Goal: Information Seeking & Learning: Compare options

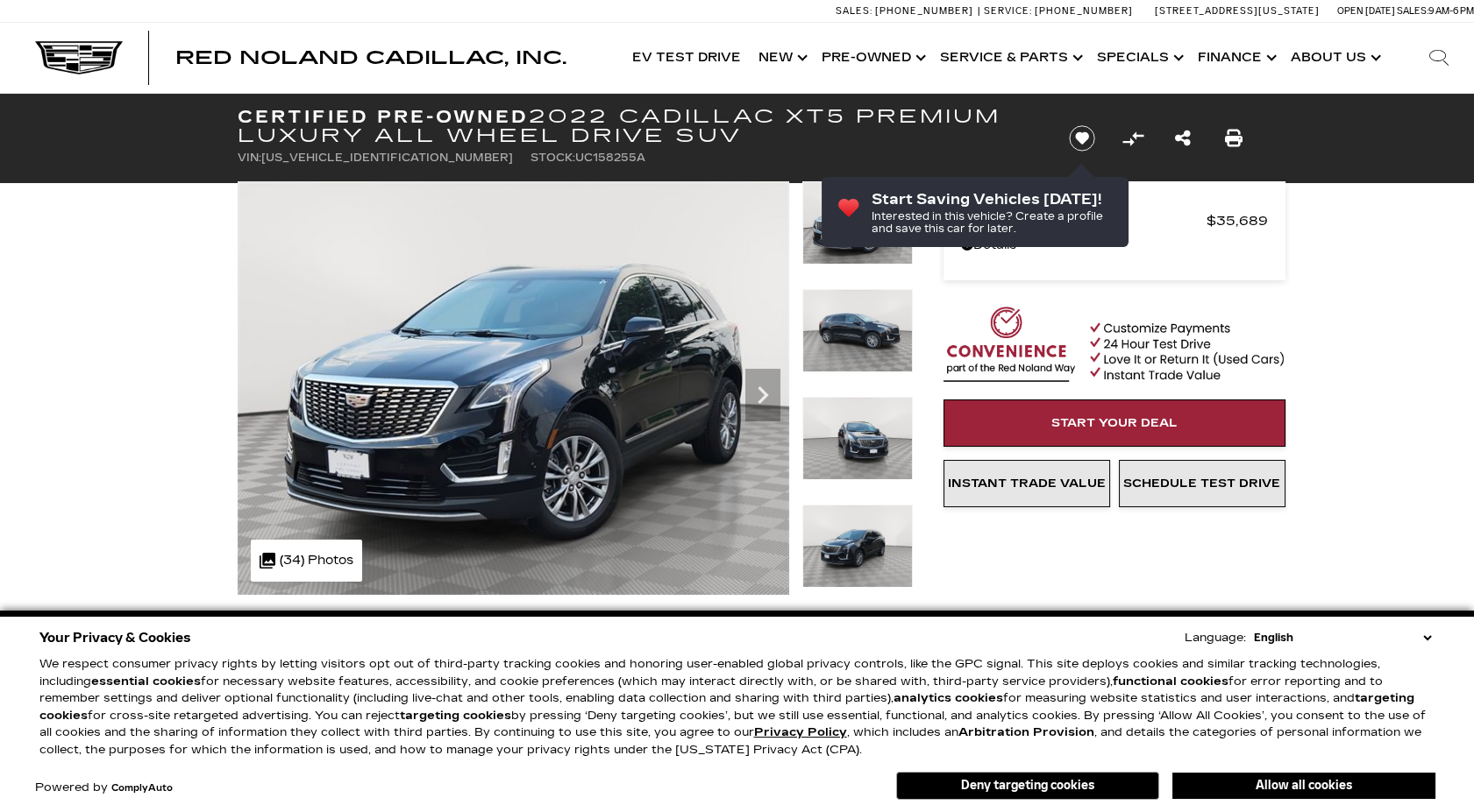
click at [1431, 639] on select "English Spanish / Español English / United Kingdom Korean / 한국어 Vietnamese / Ti…" at bounding box center [1342, 638] width 186 height 18
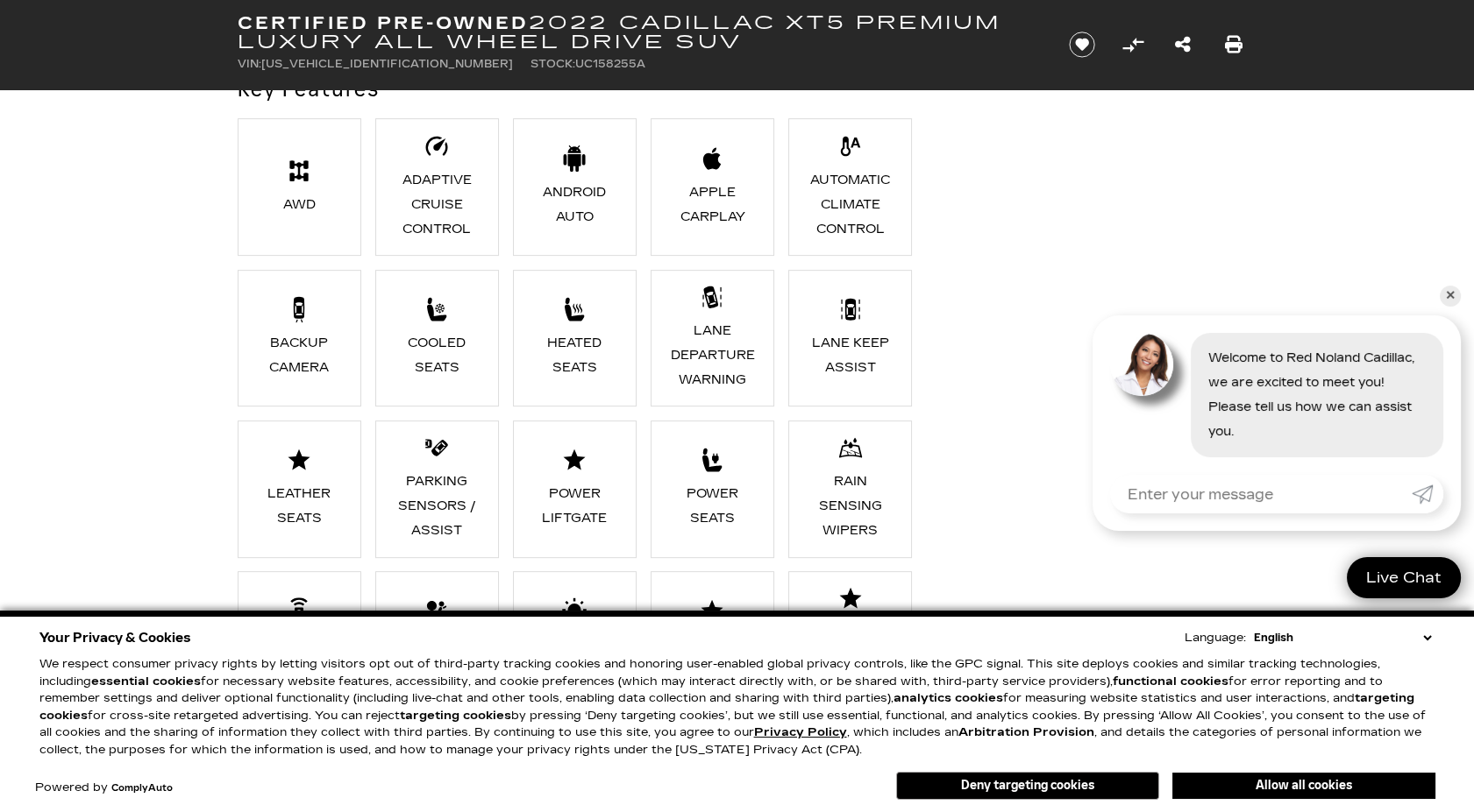
scroll to position [1488, 0]
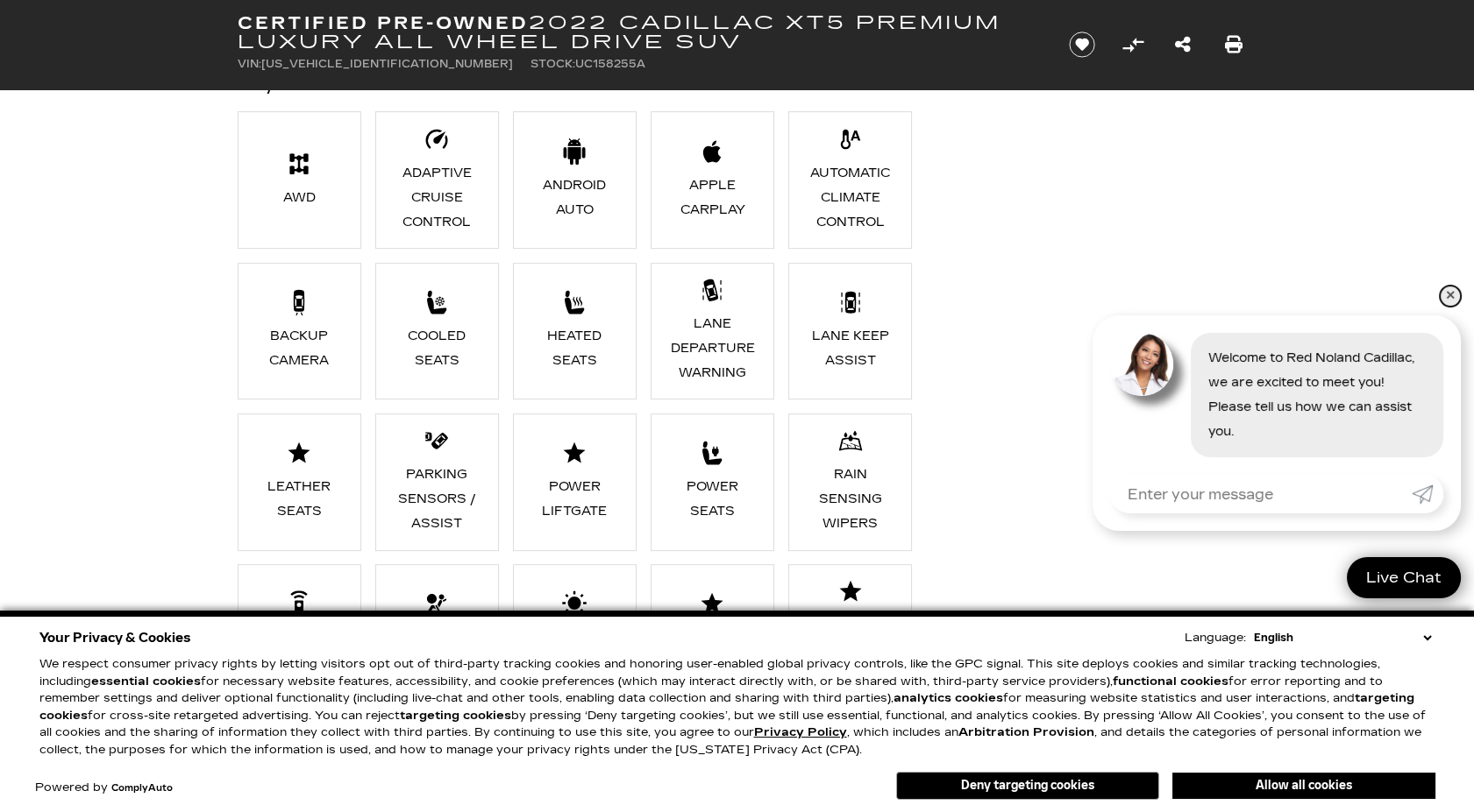
click at [1455, 296] on link "✕" at bounding box center [1449, 295] width 21 height 21
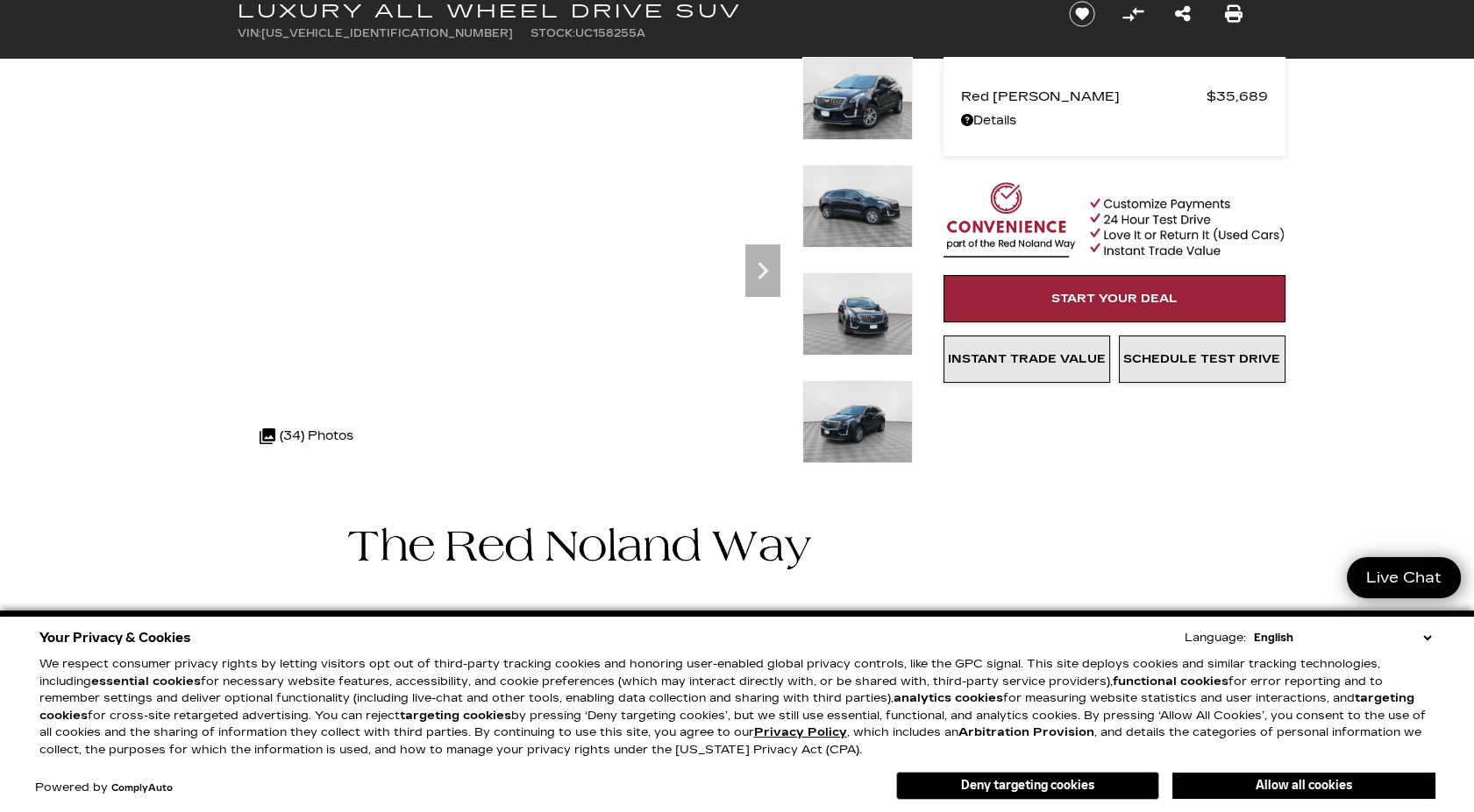
scroll to position [0, 0]
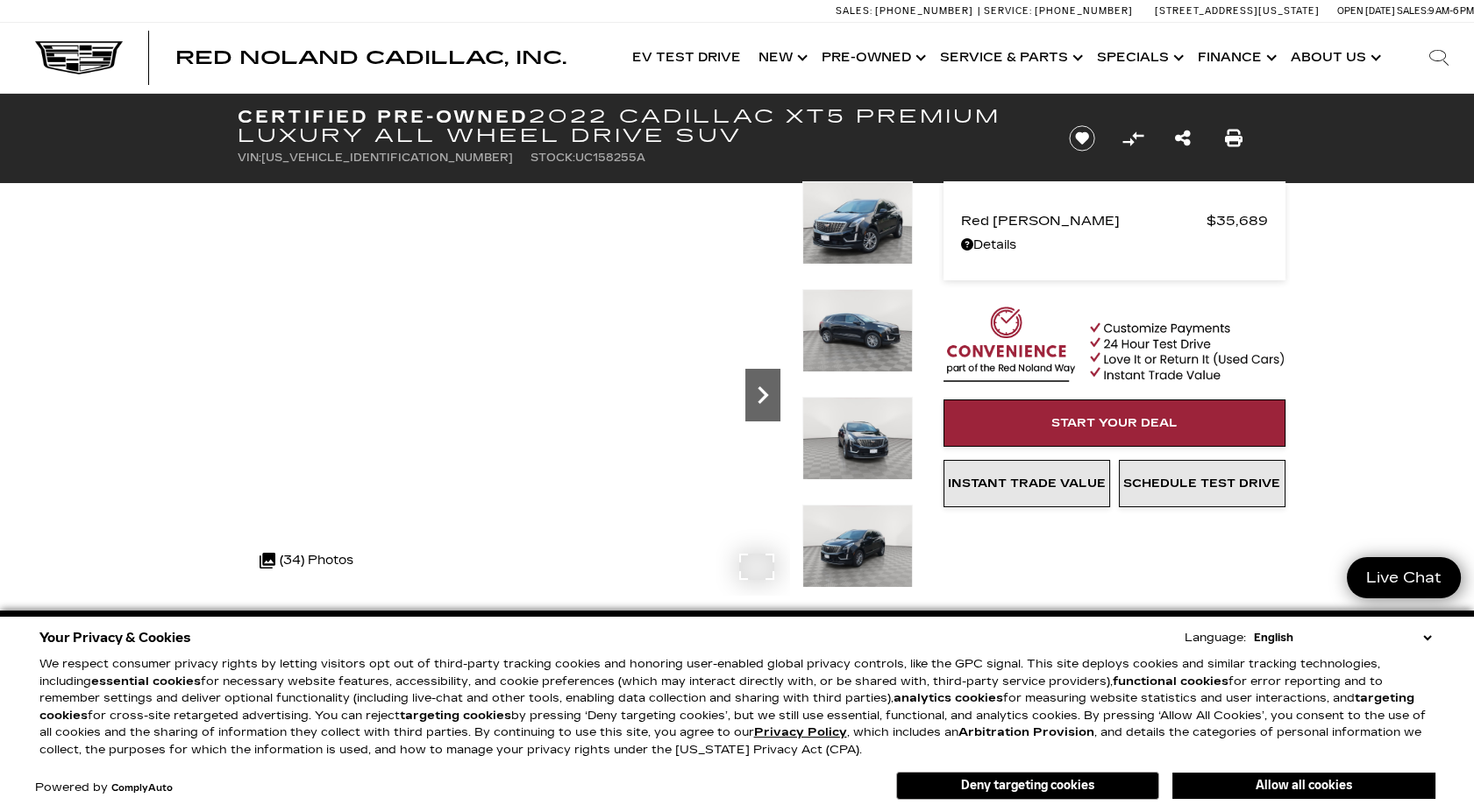
click at [772, 396] on icon "Next" at bounding box center [763, 396] width 35 height 35
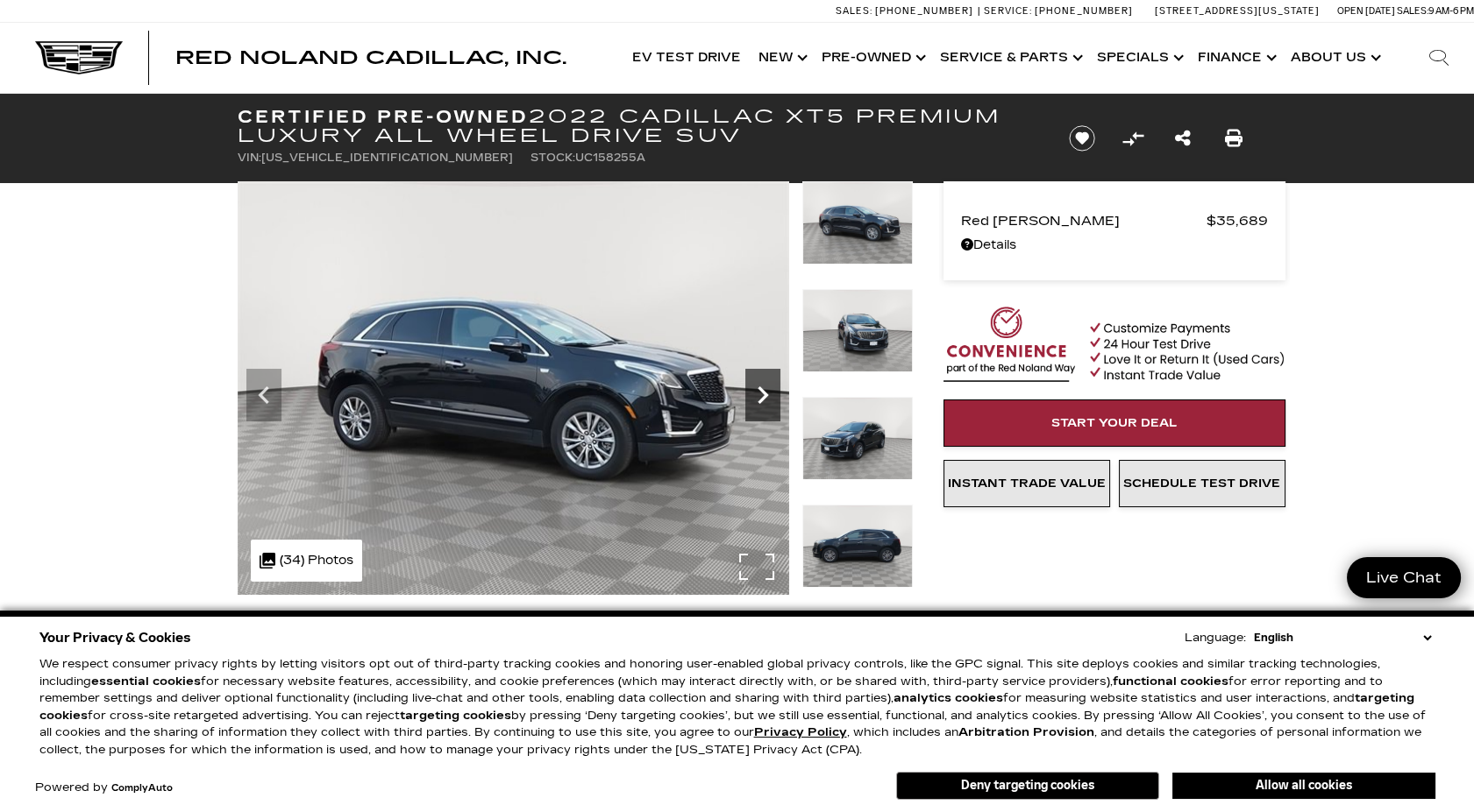
click at [772, 396] on icon "Next" at bounding box center [763, 396] width 35 height 35
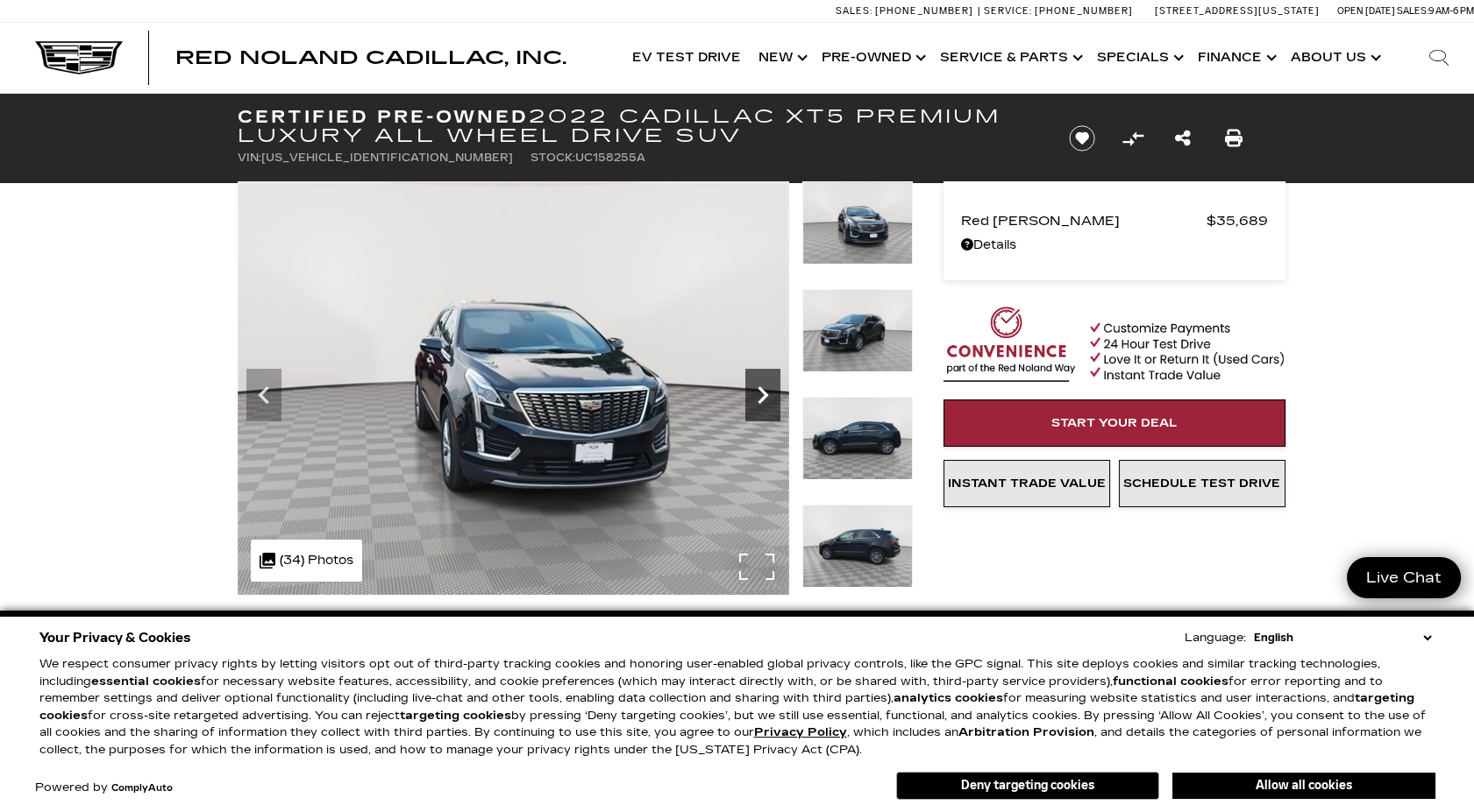
click at [772, 396] on icon "Next" at bounding box center [763, 396] width 35 height 35
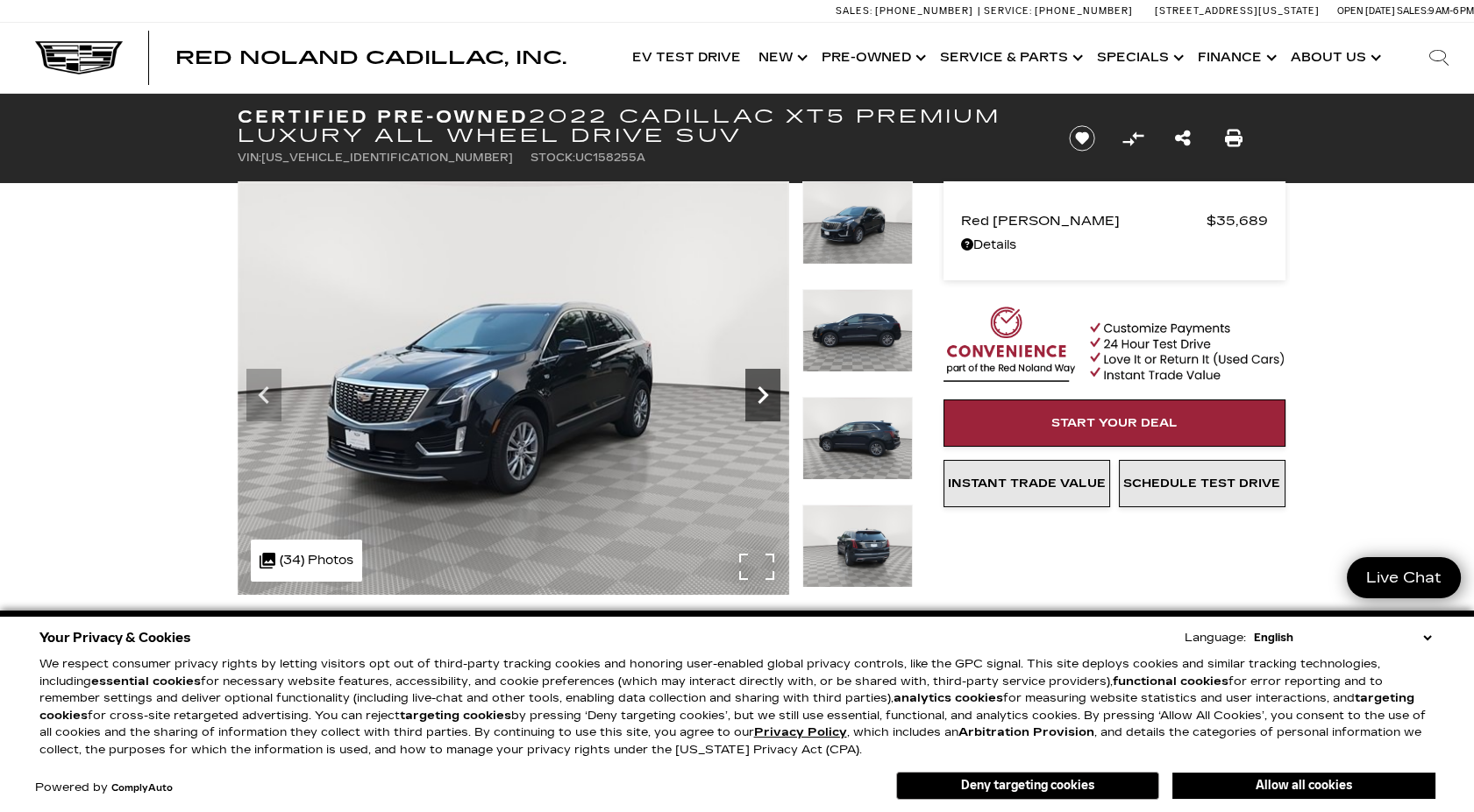
click at [772, 396] on icon "Next" at bounding box center [763, 396] width 35 height 35
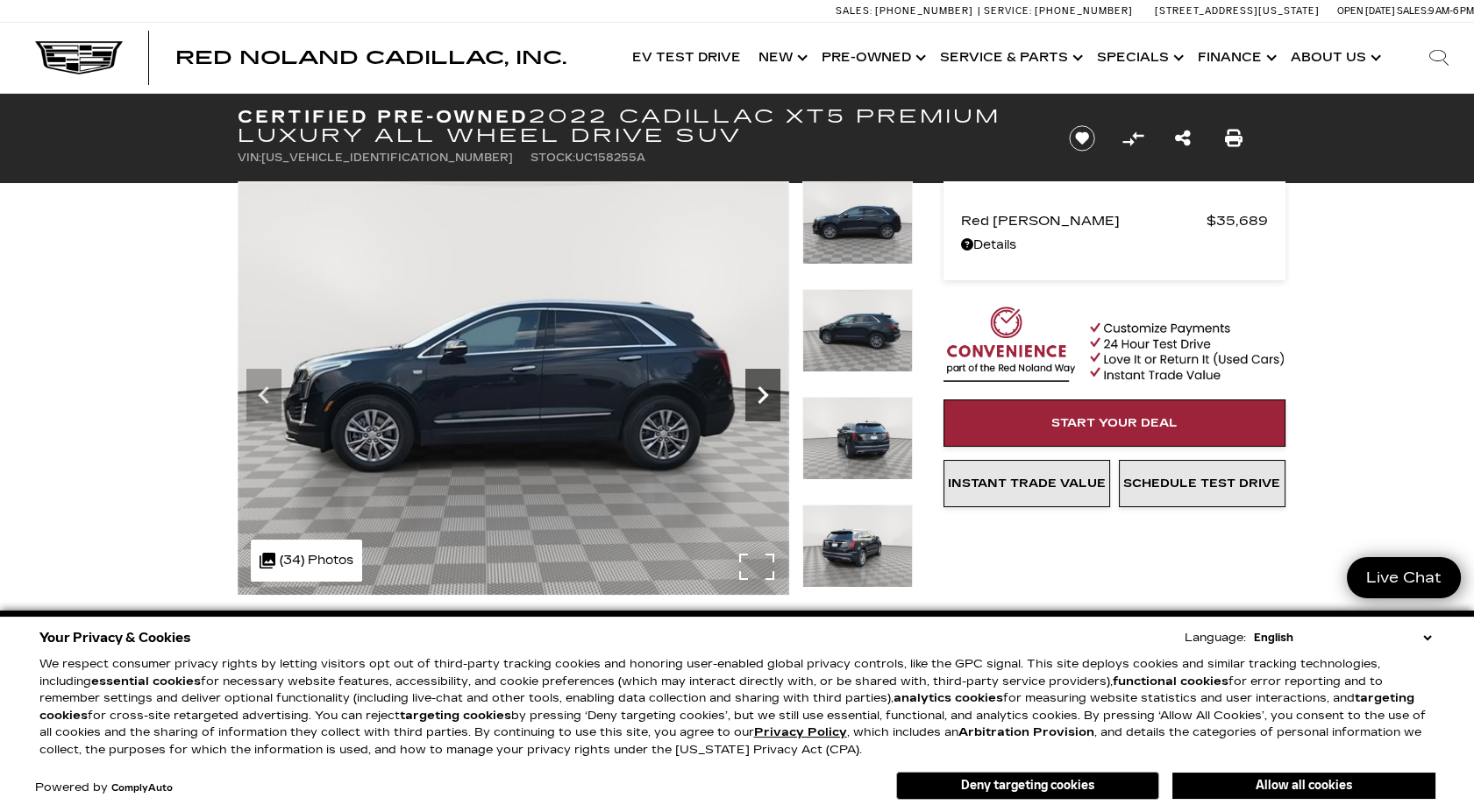
click at [772, 396] on icon "Next" at bounding box center [763, 396] width 35 height 35
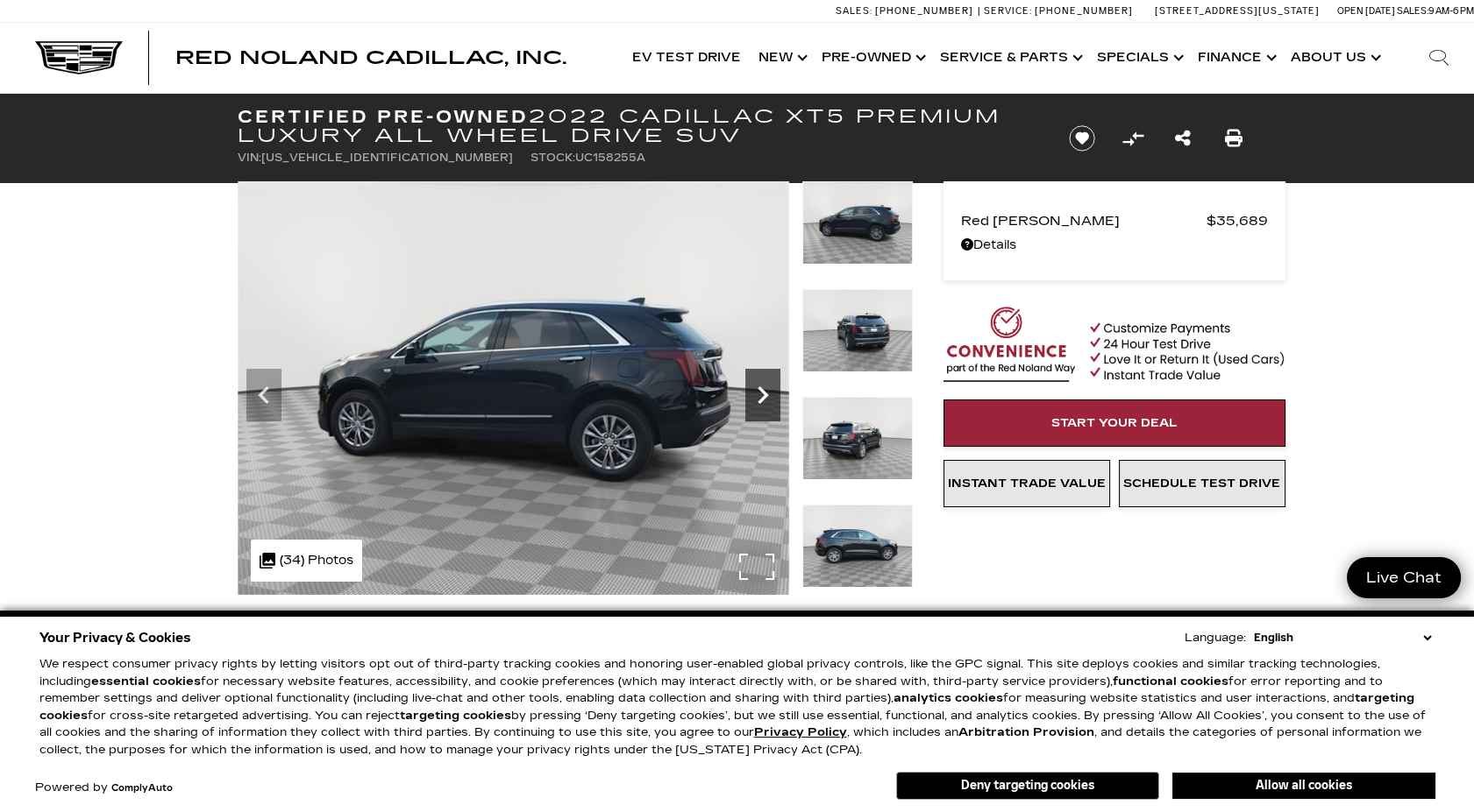
click at [772, 396] on icon "Next" at bounding box center [763, 396] width 35 height 35
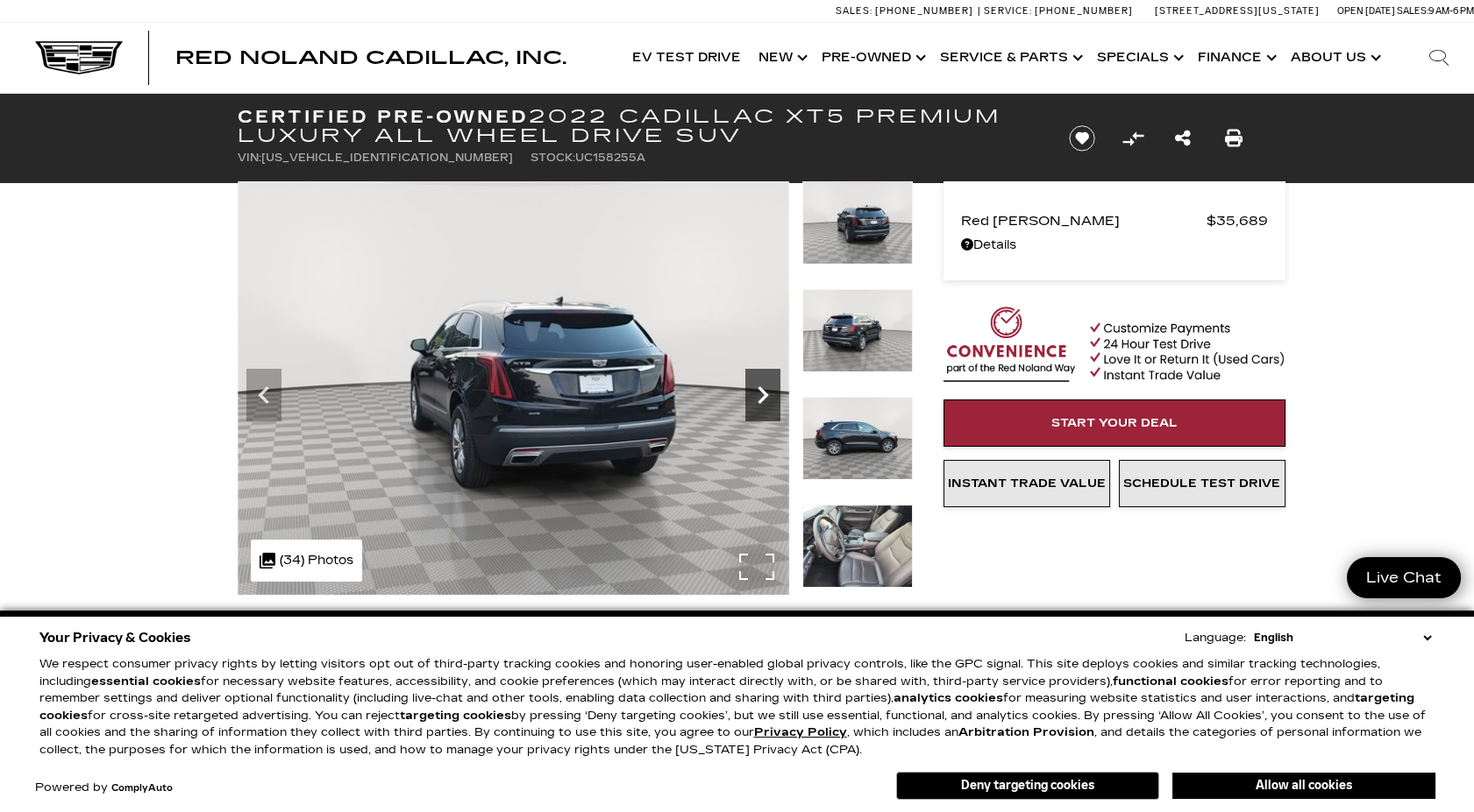
click at [772, 396] on icon "Next" at bounding box center [763, 396] width 35 height 35
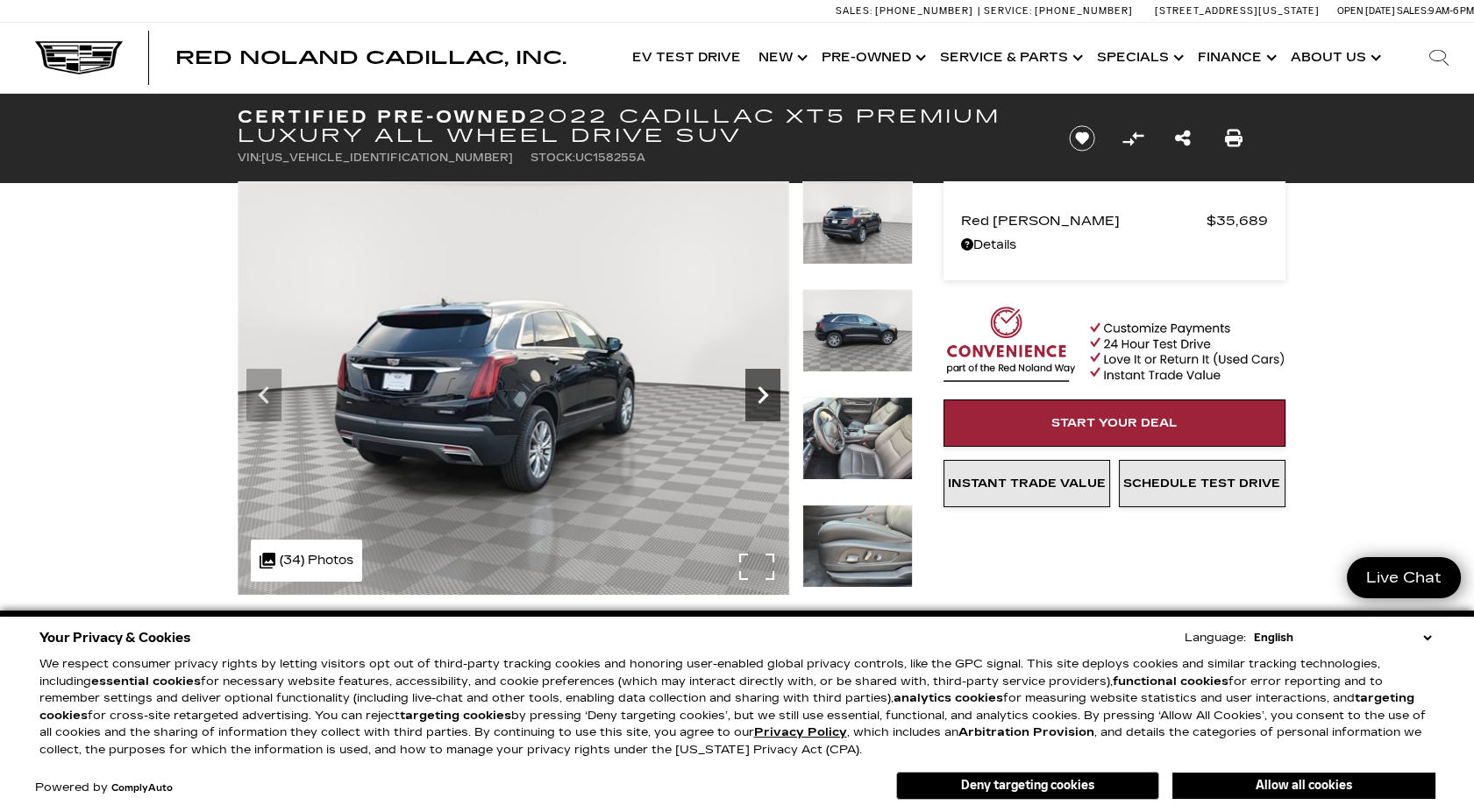
click at [772, 396] on icon "Next" at bounding box center [763, 396] width 35 height 35
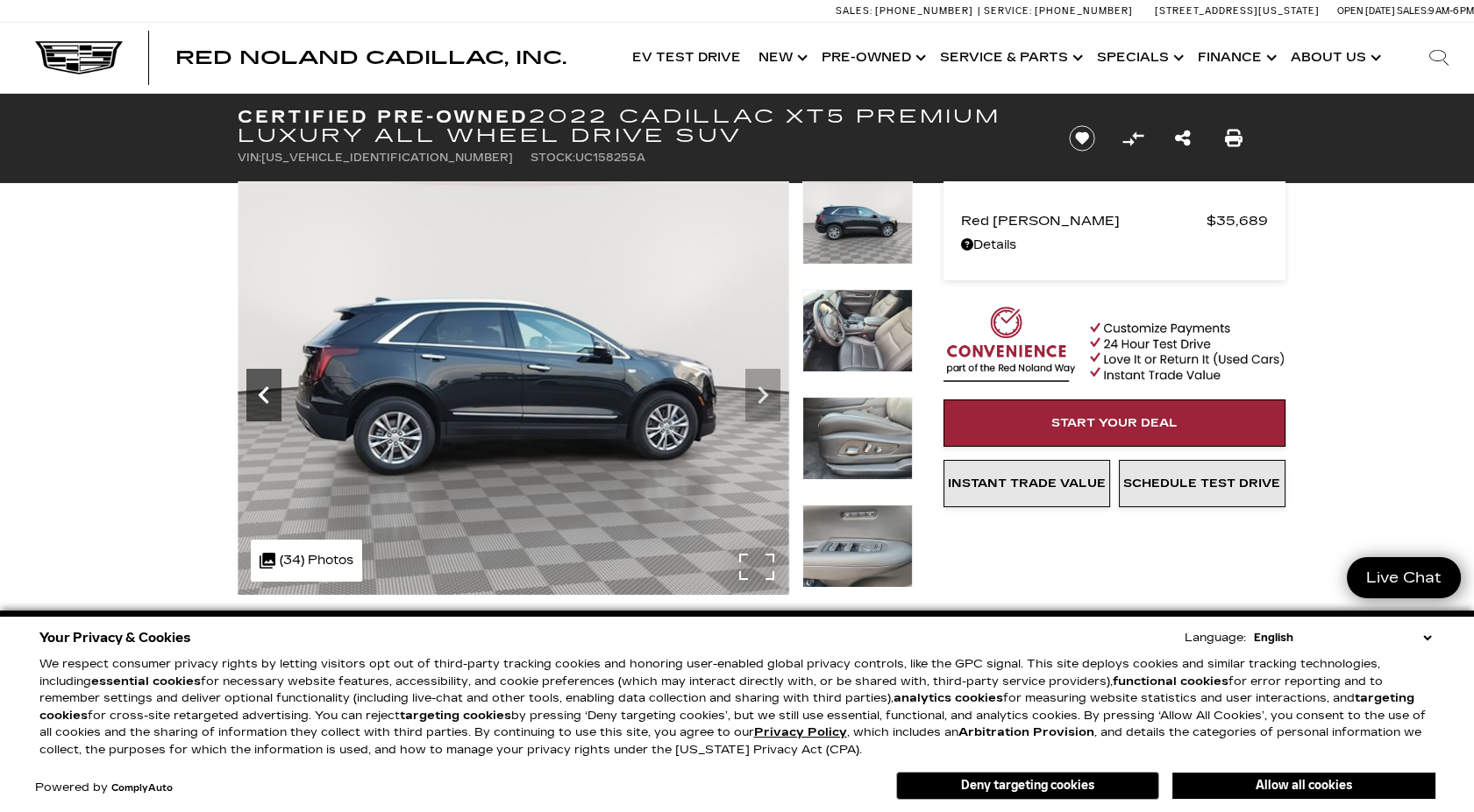
click at [261, 391] on icon "Previous" at bounding box center [263, 396] width 11 height 18
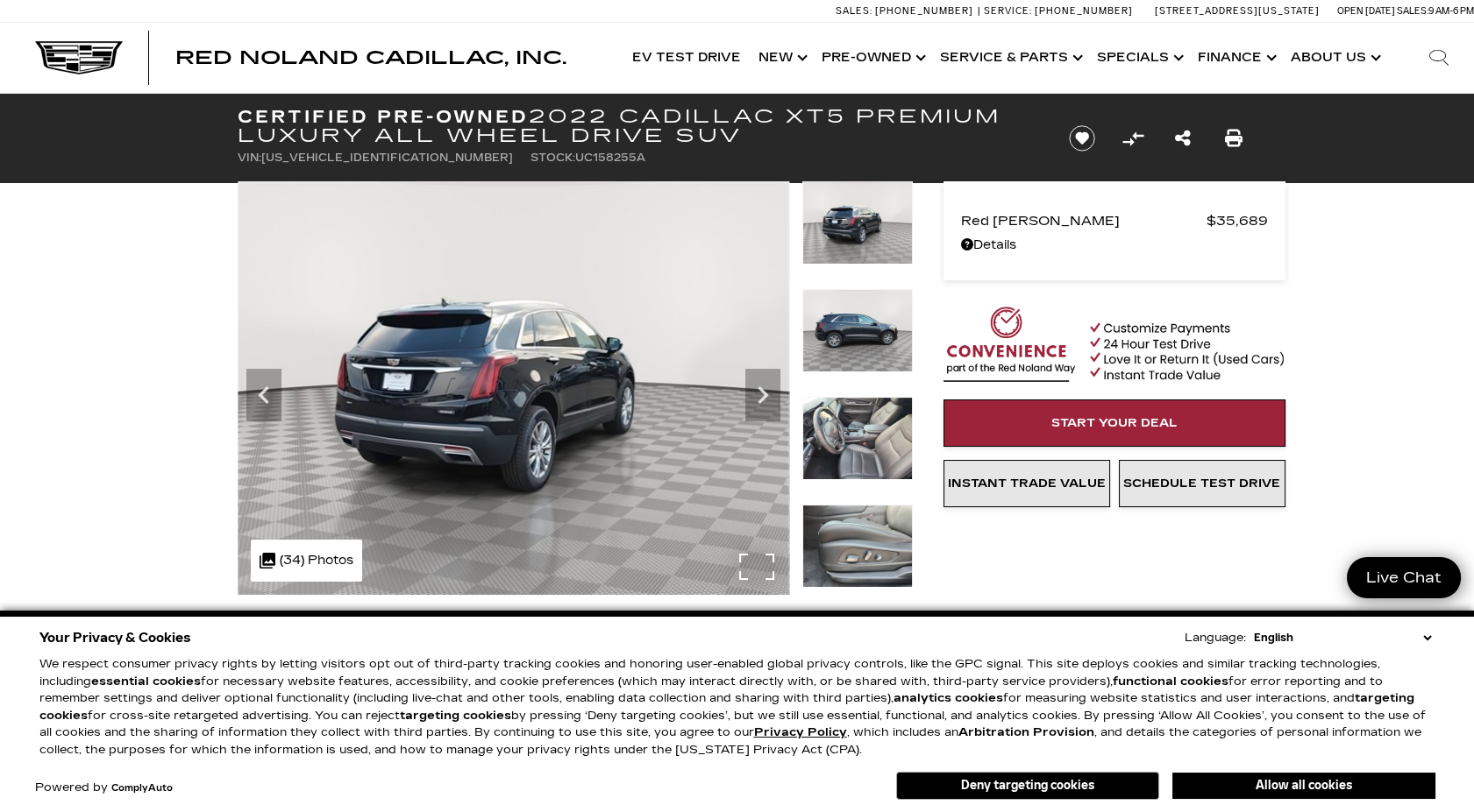
click at [536, 377] on img at bounding box center [513, 388] width 551 height 413
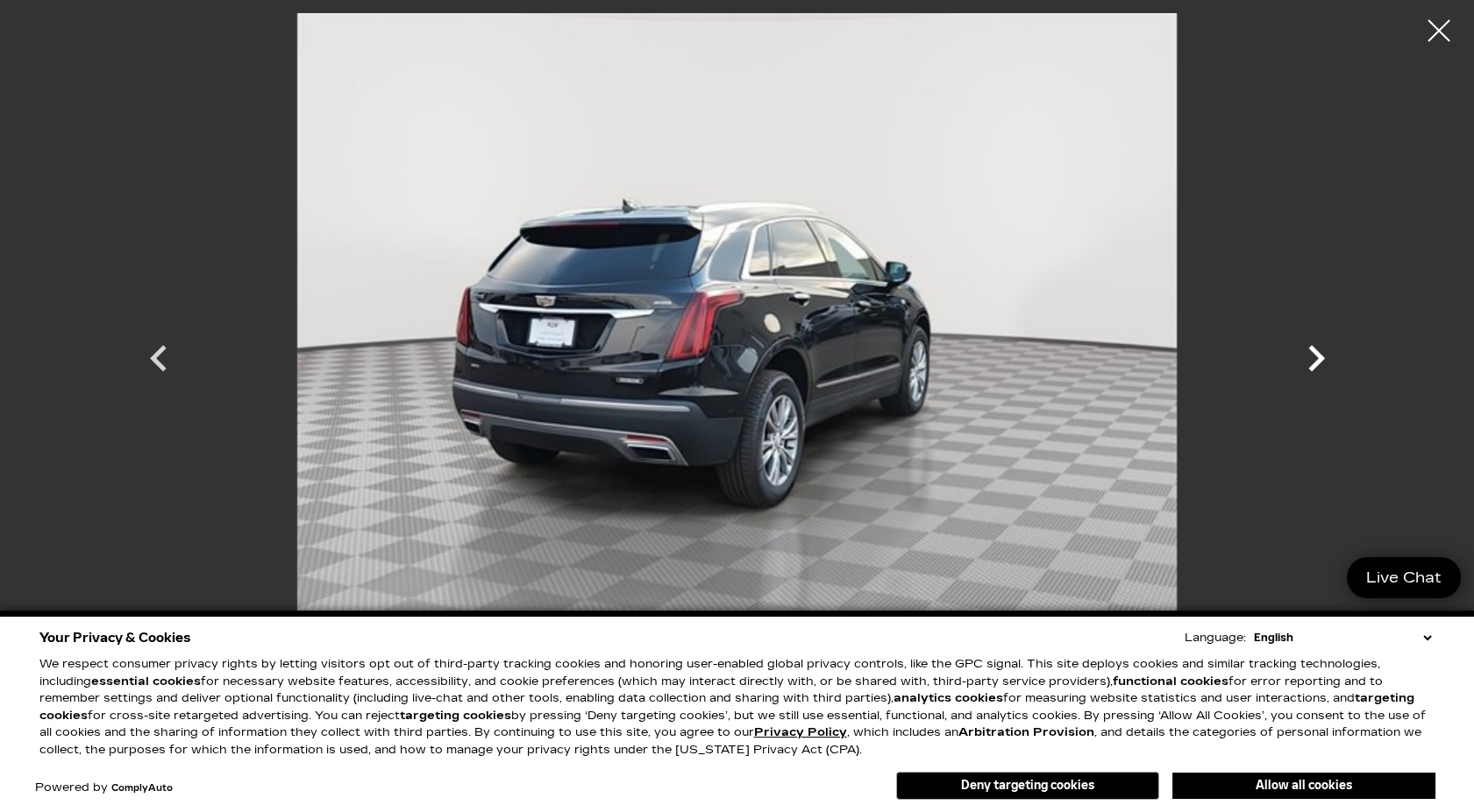
click at [1325, 375] on icon "Next" at bounding box center [1315, 357] width 52 height 52
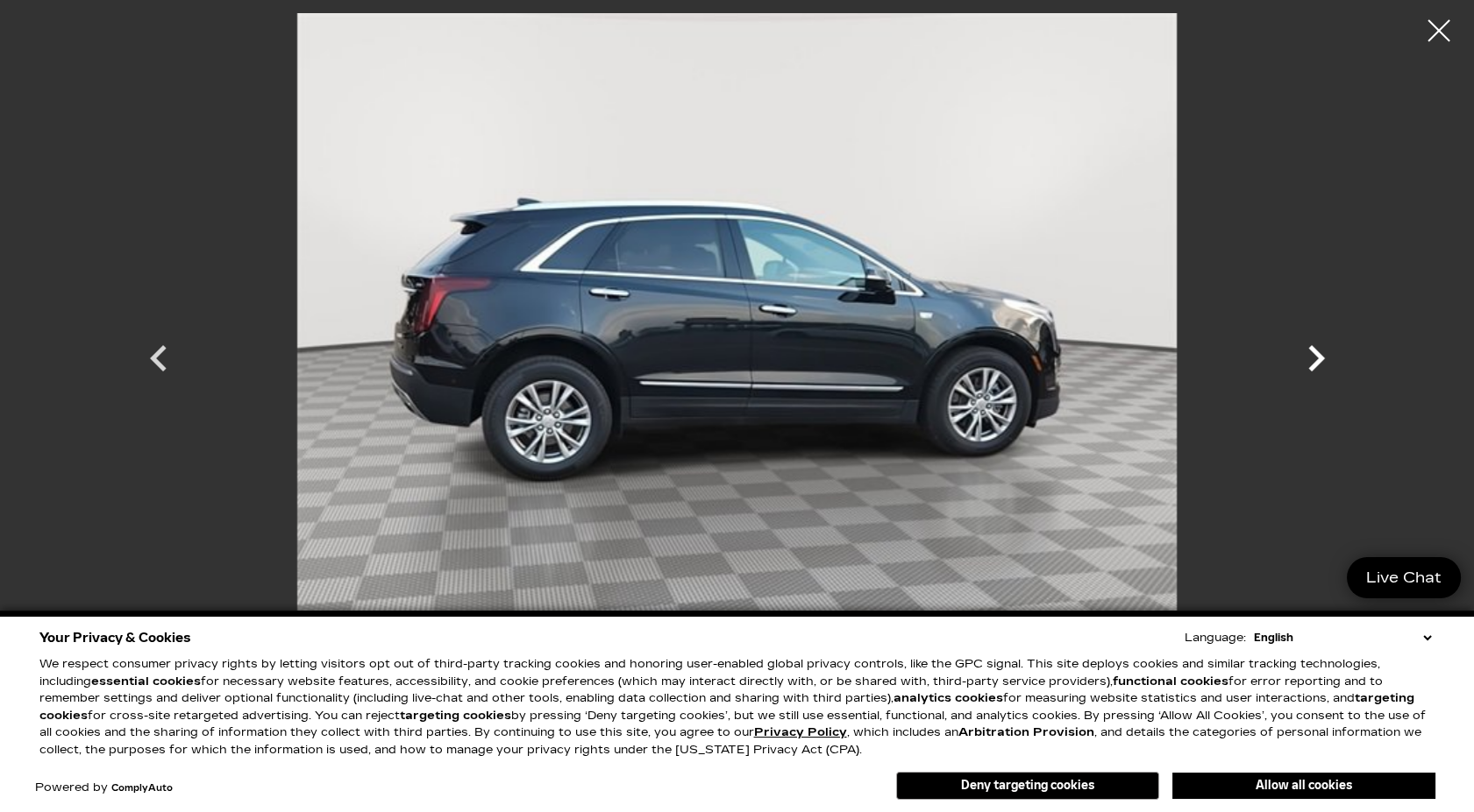
click at [1325, 375] on icon "Next" at bounding box center [1315, 357] width 52 height 52
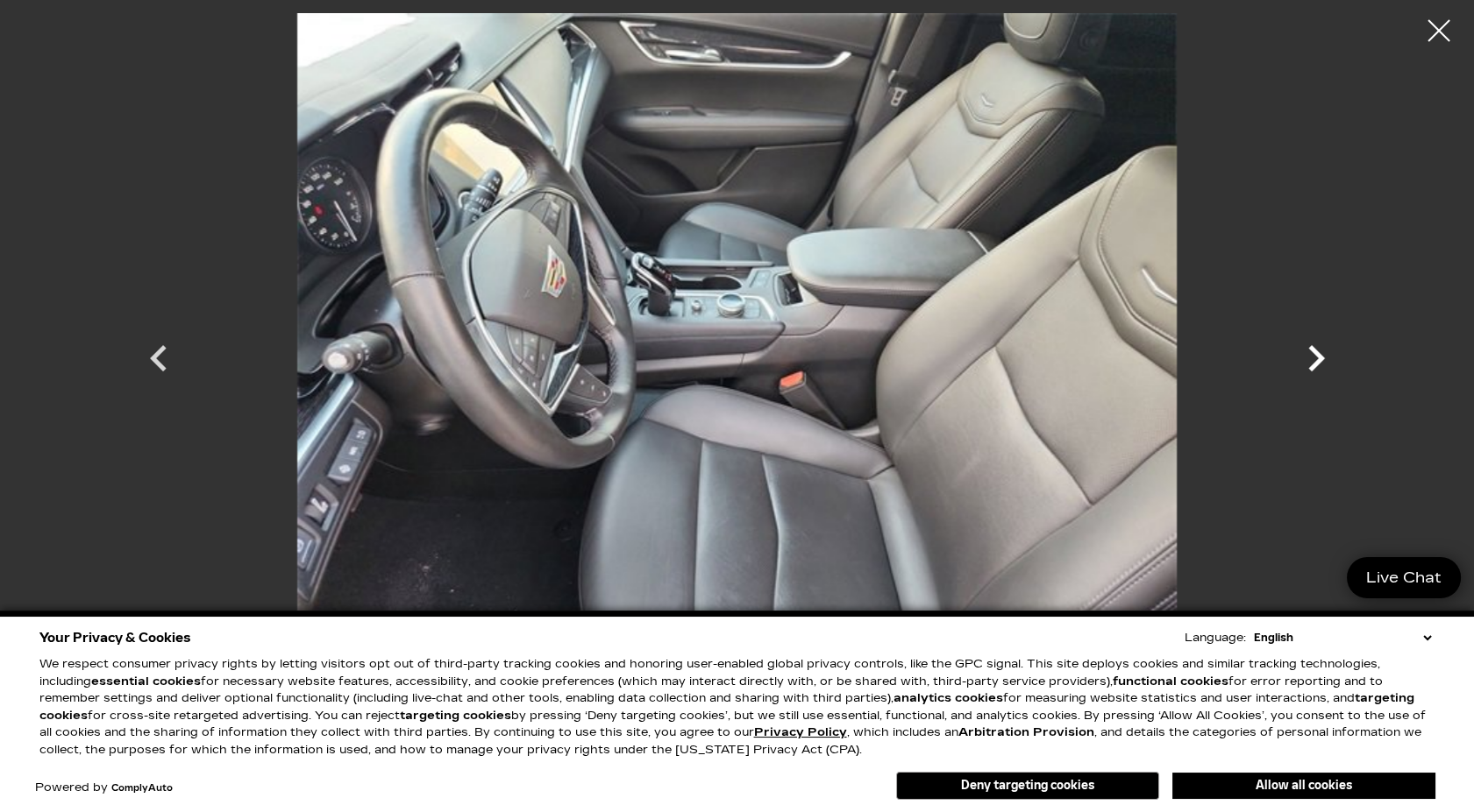
click at [1312, 347] on icon "Next" at bounding box center [1315, 358] width 17 height 27
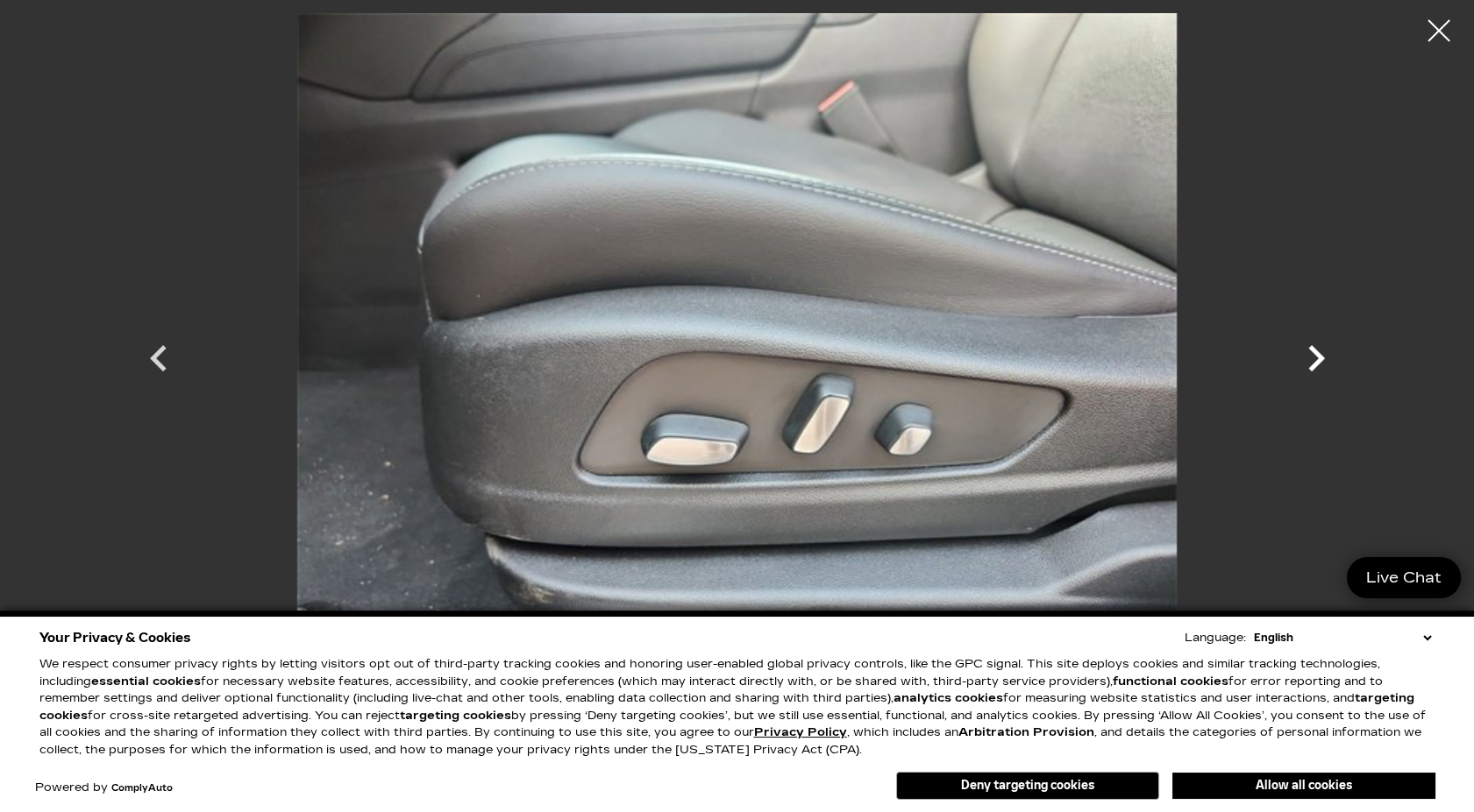
click at [1312, 347] on icon "Next" at bounding box center [1315, 358] width 17 height 27
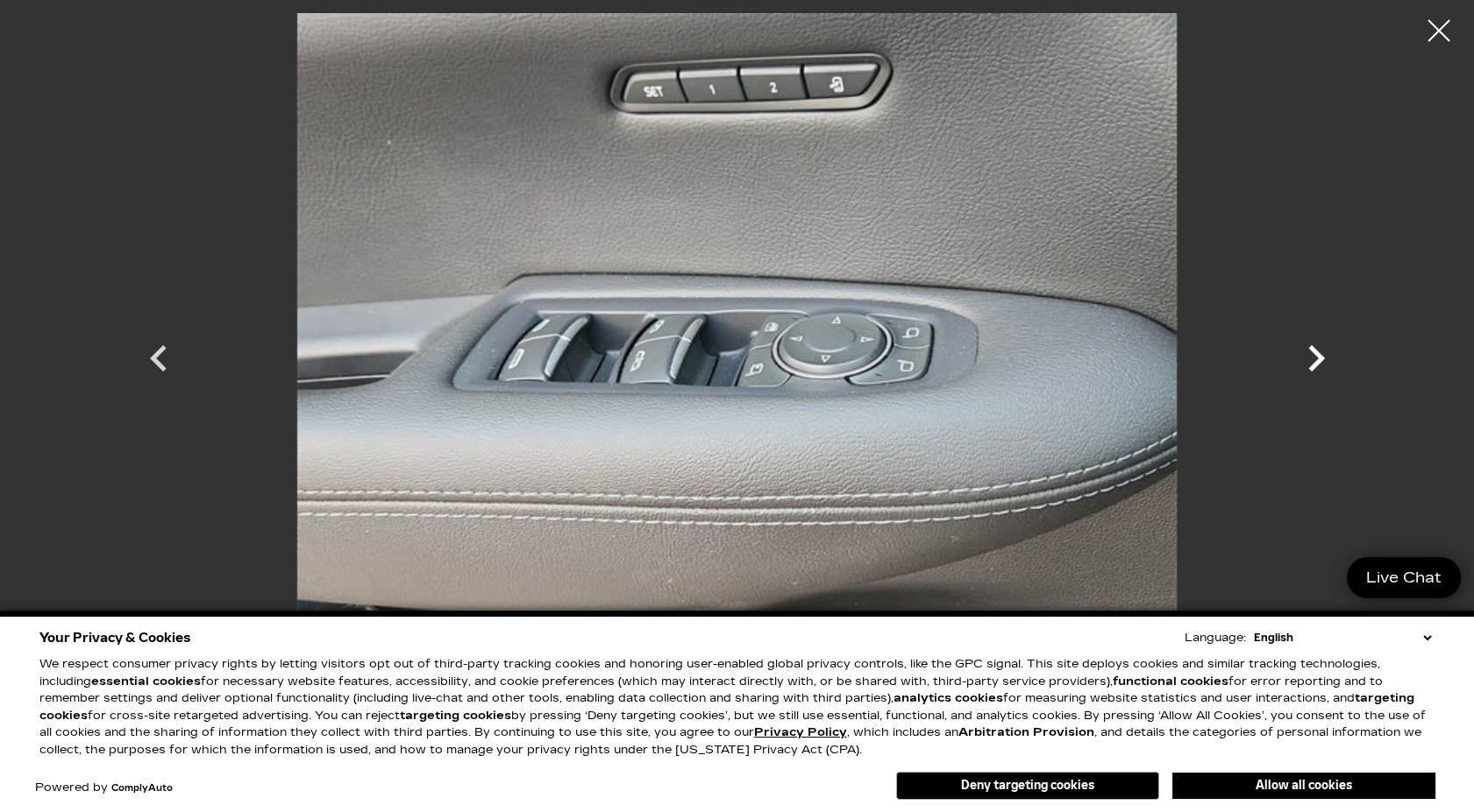
click at [1312, 347] on icon "Next" at bounding box center [1315, 358] width 17 height 27
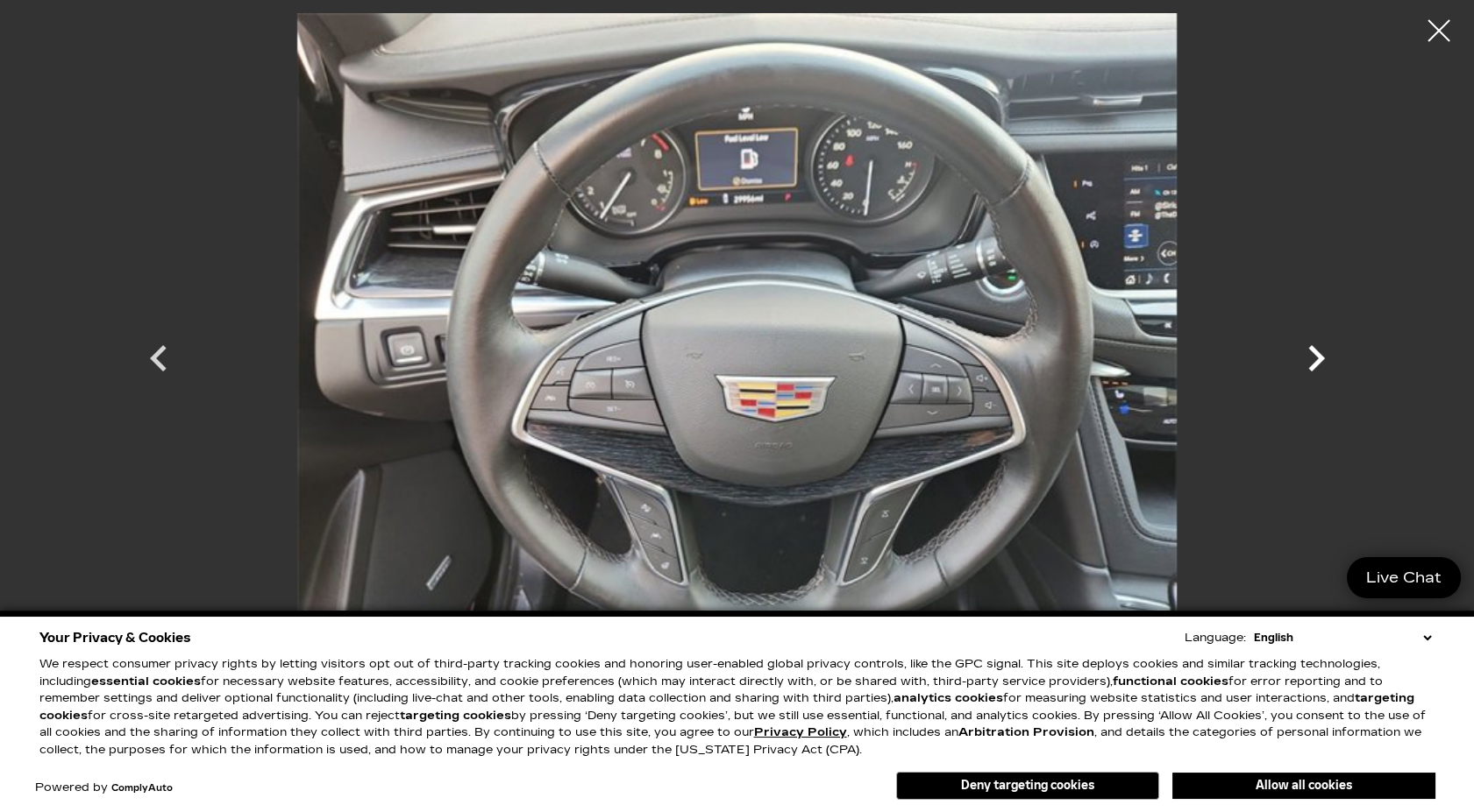
click at [1312, 347] on icon "Next" at bounding box center [1315, 358] width 17 height 27
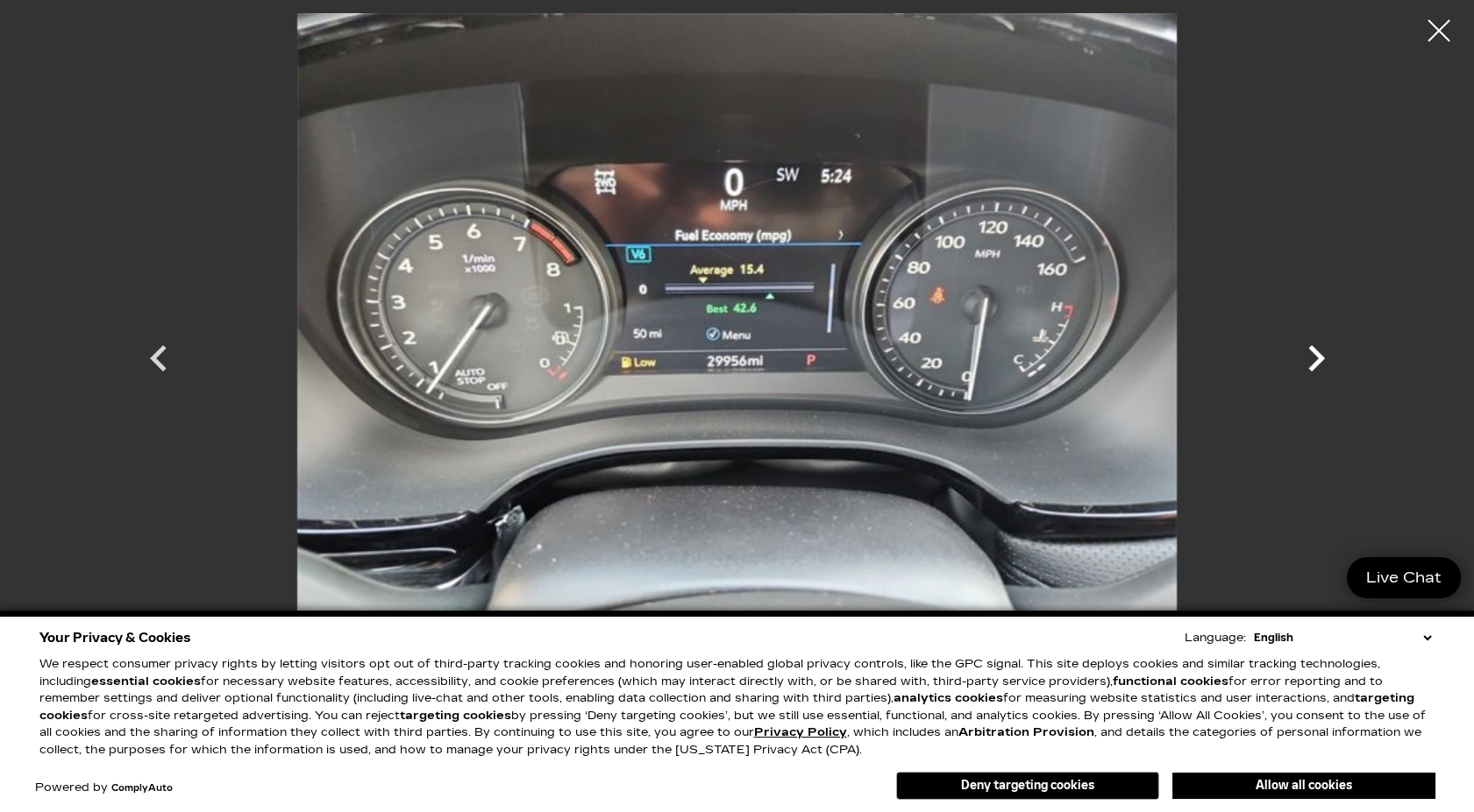
click at [1312, 347] on icon "Next" at bounding box center [1315, 358] width 17 height 27
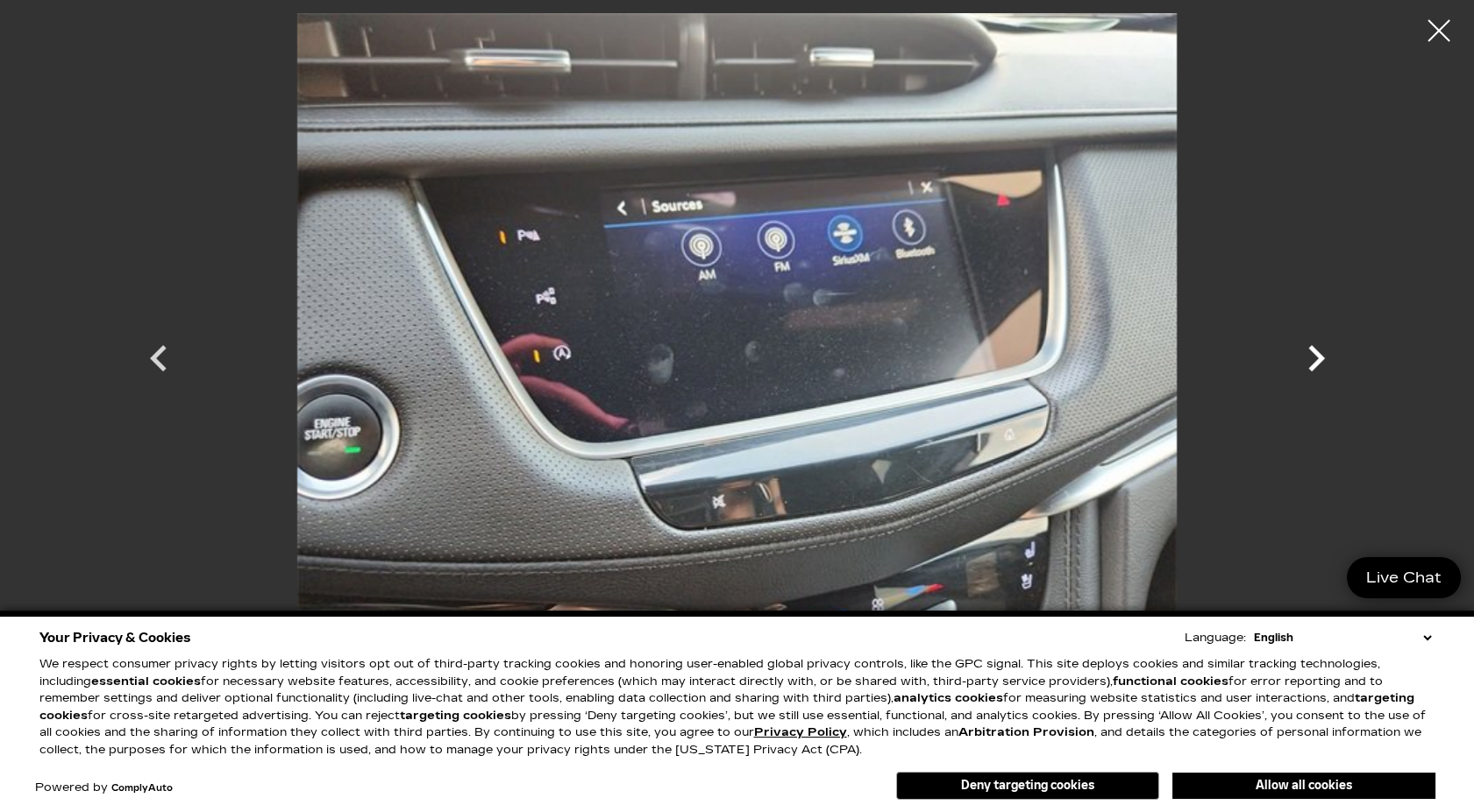
click at [1312, 347] on icon "Next" at bounding box center [1315, 358] width 17 height 27
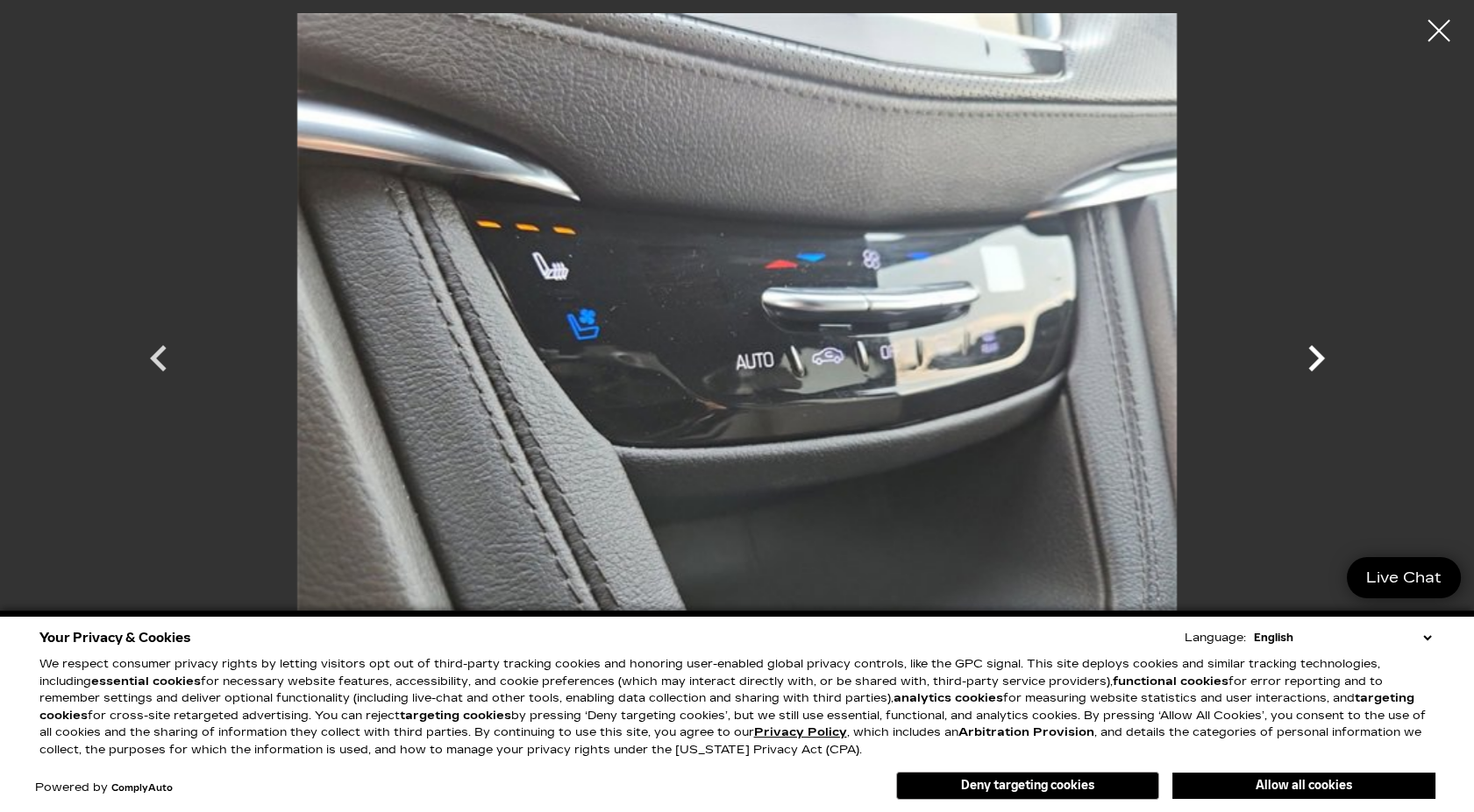
click at [1312, 347] on icon "Next" at bounding box center [1315, 358] width 17 height 27
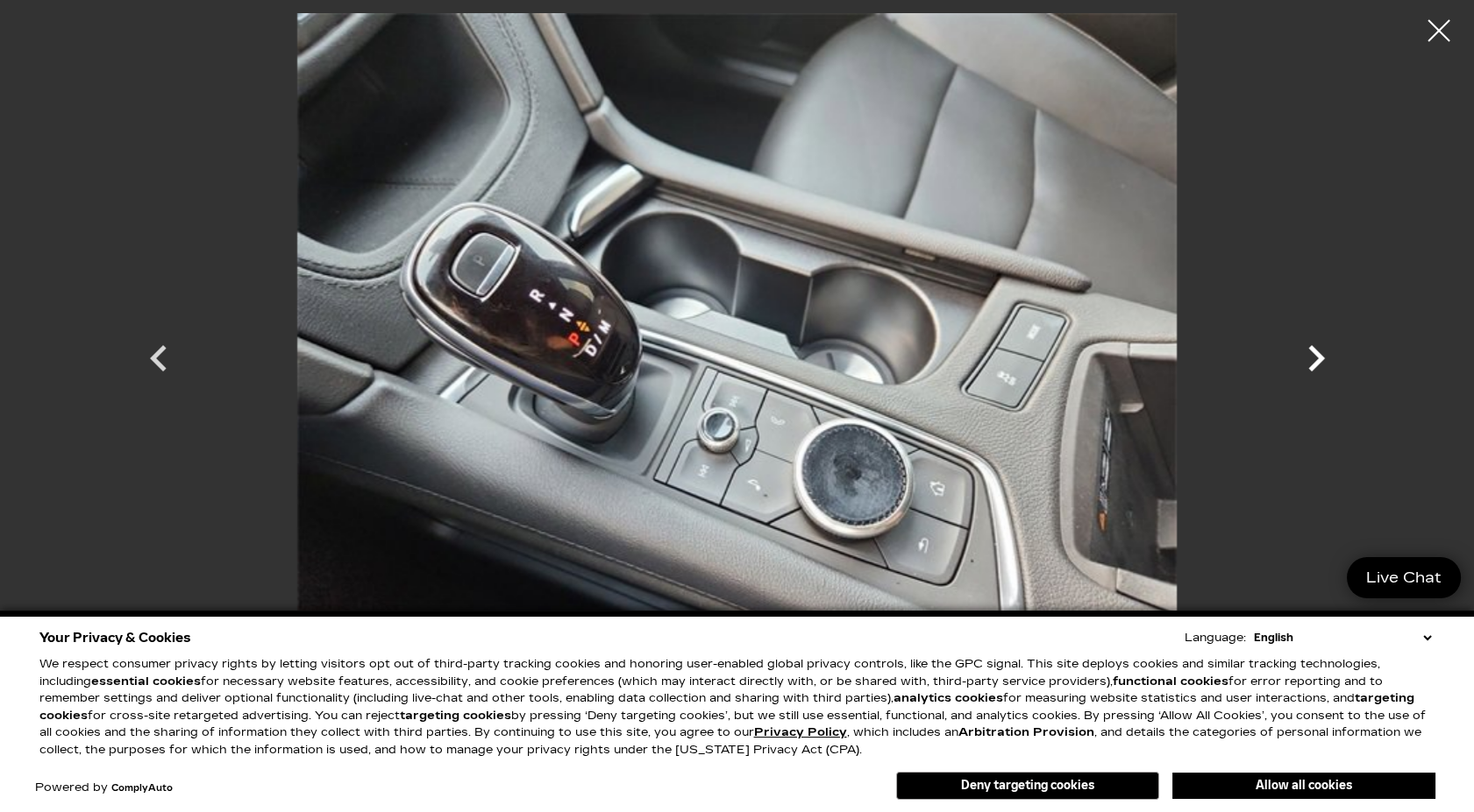
click at [1319, 347] on icon "Next" at bounding box center [1315, 357] width 52 height 52
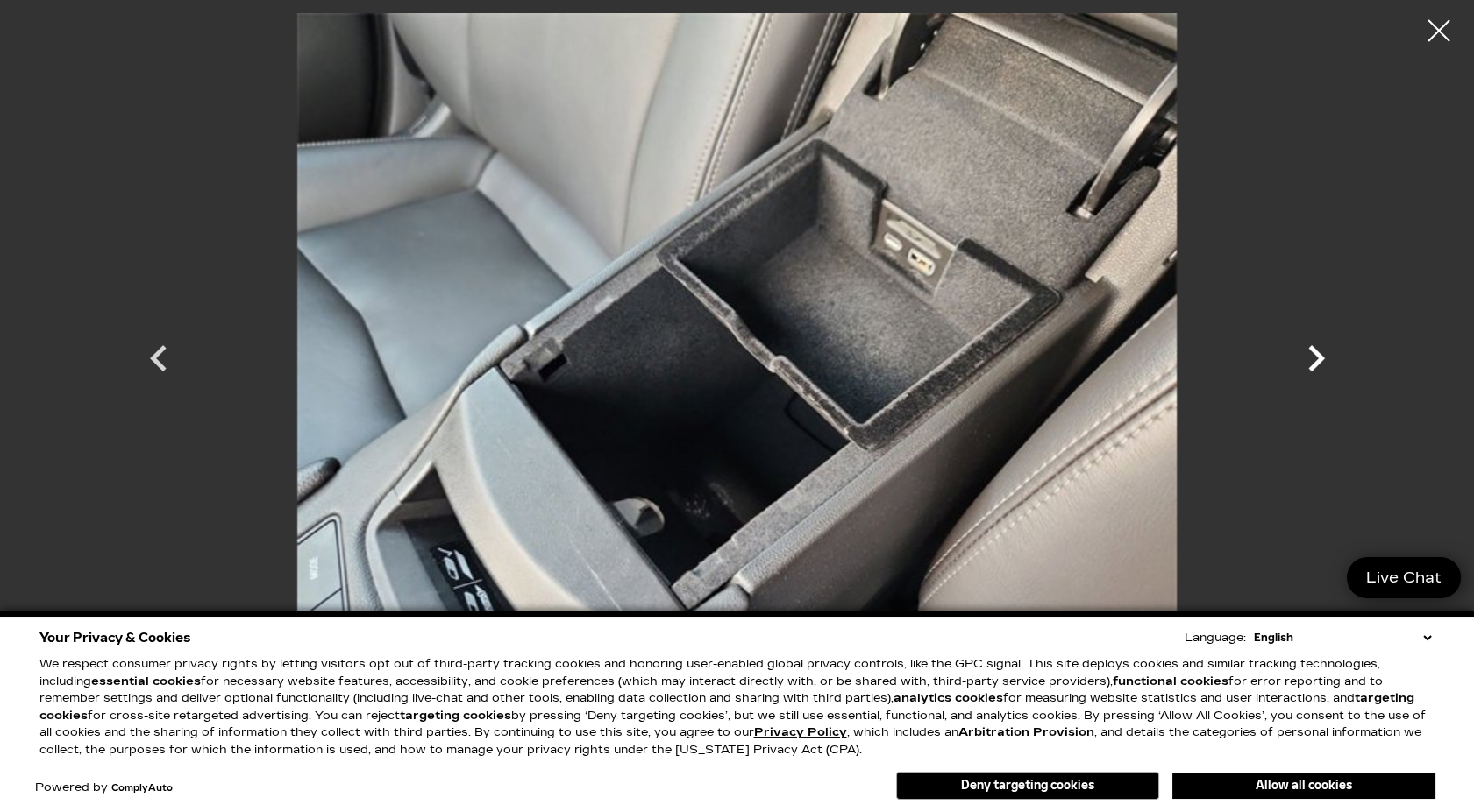
click at [1319, 347] on icon "Next" at bounding box center [1315, 357] width 52 height 52
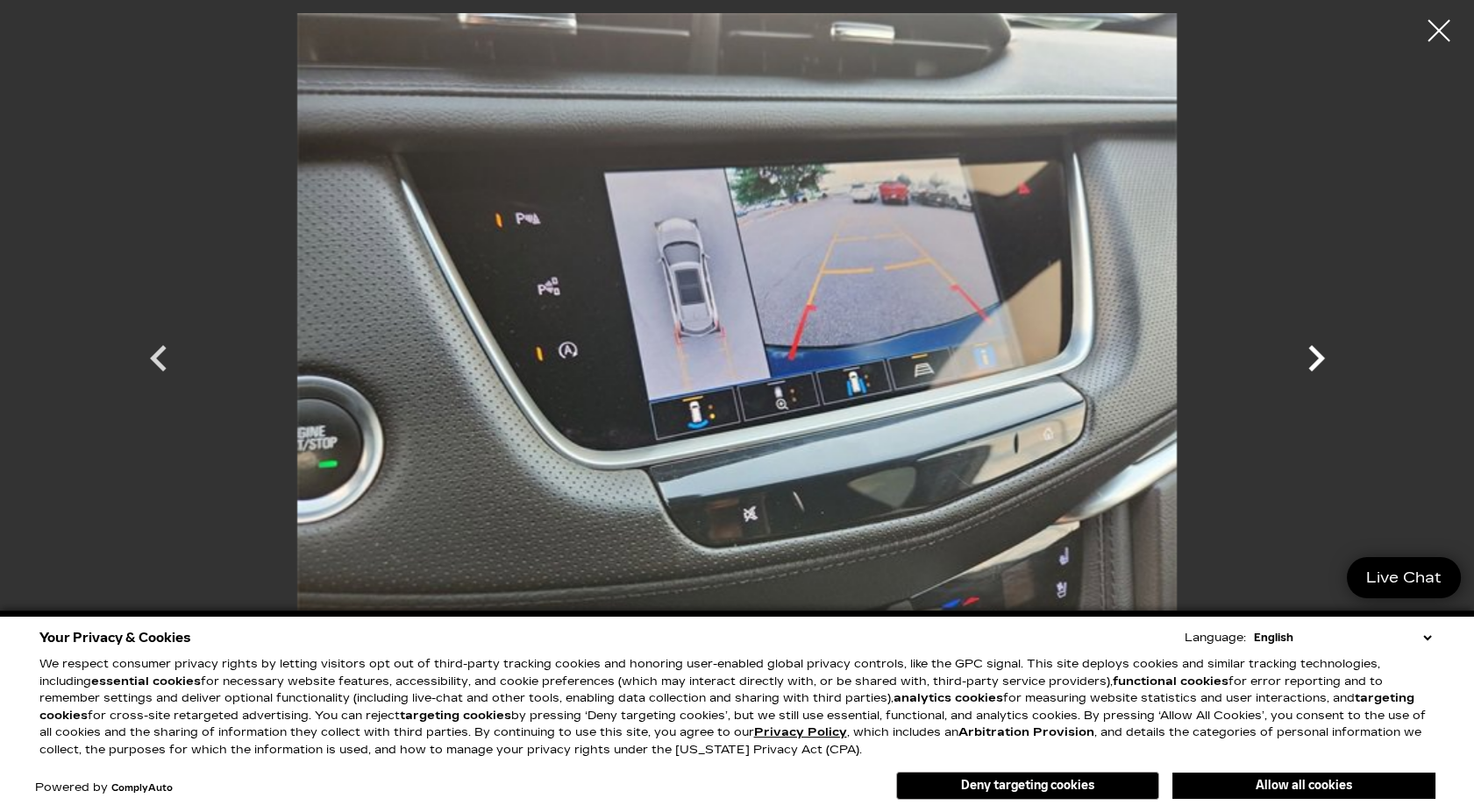
click at [1319, 347] on icon "Next" at bounding box center [1315, 357] width 52 height 52
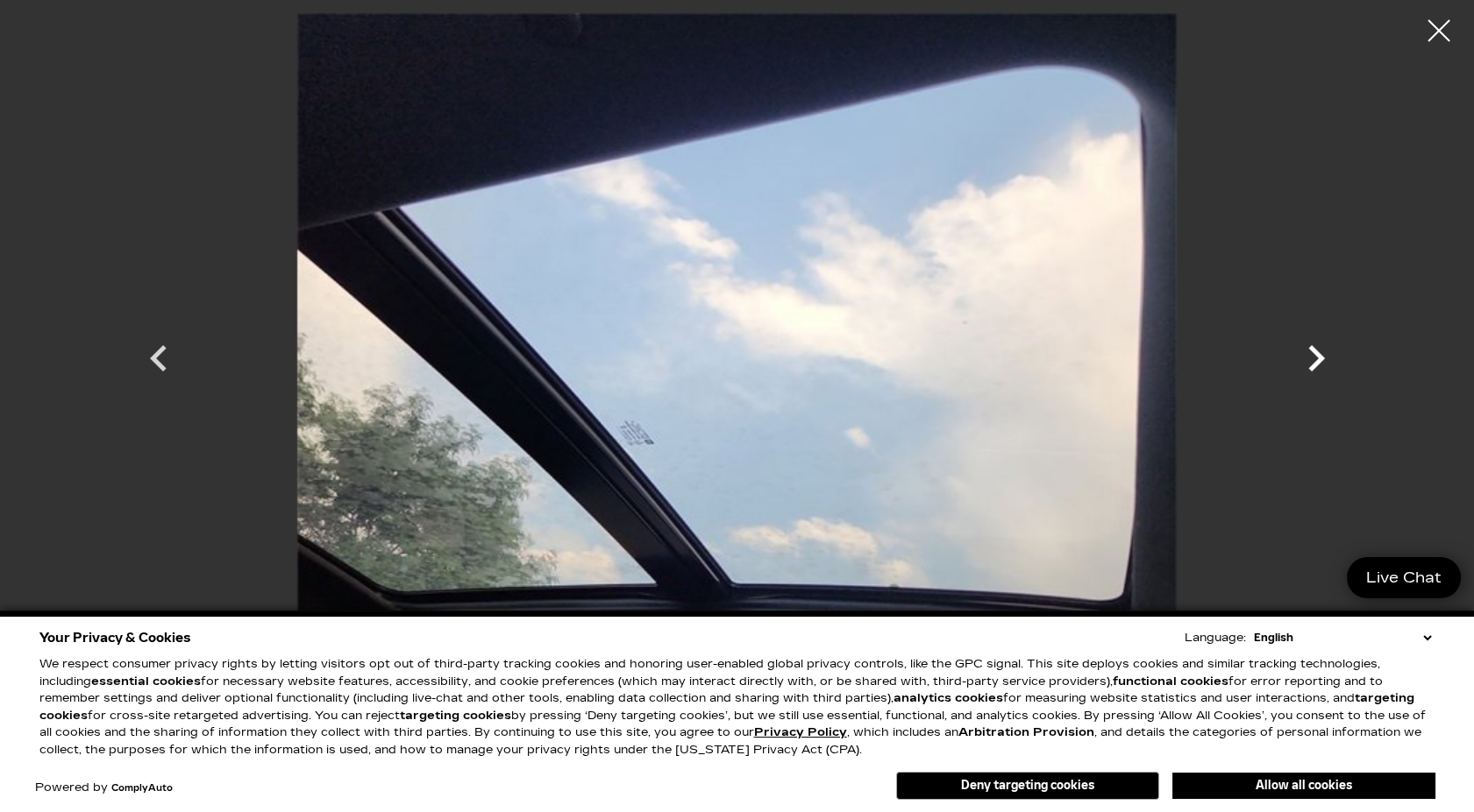
click at [1319, 347] on icon "Next" at bounding box center [1315, 357] width 52 height 52
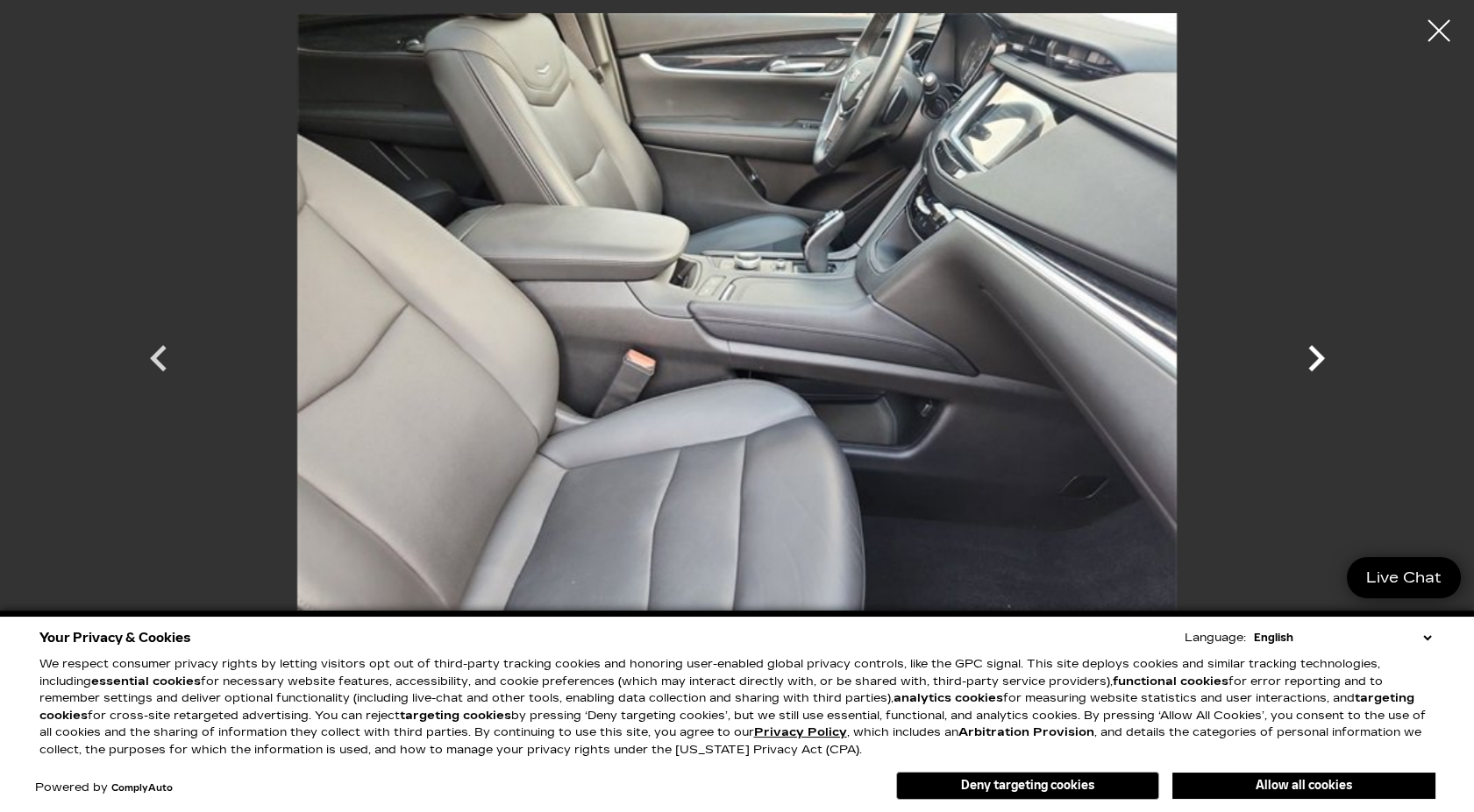
click at [1319, 347] on icon "Next" at bounding box center [1315, 357] width 52 height 52
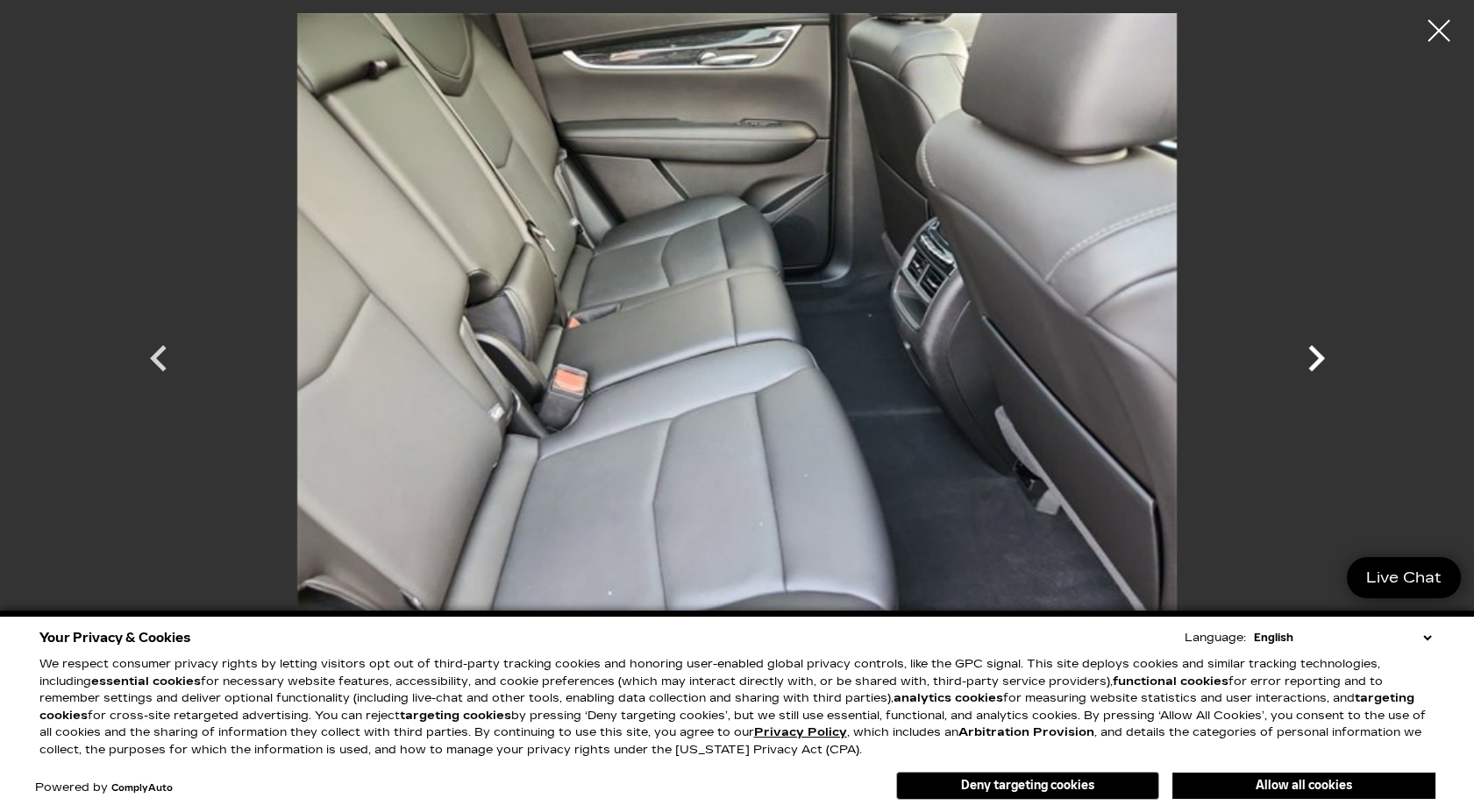
click at [1319, 347] on icon "Next" at bounding box center [1315, 357] width 52 height 52
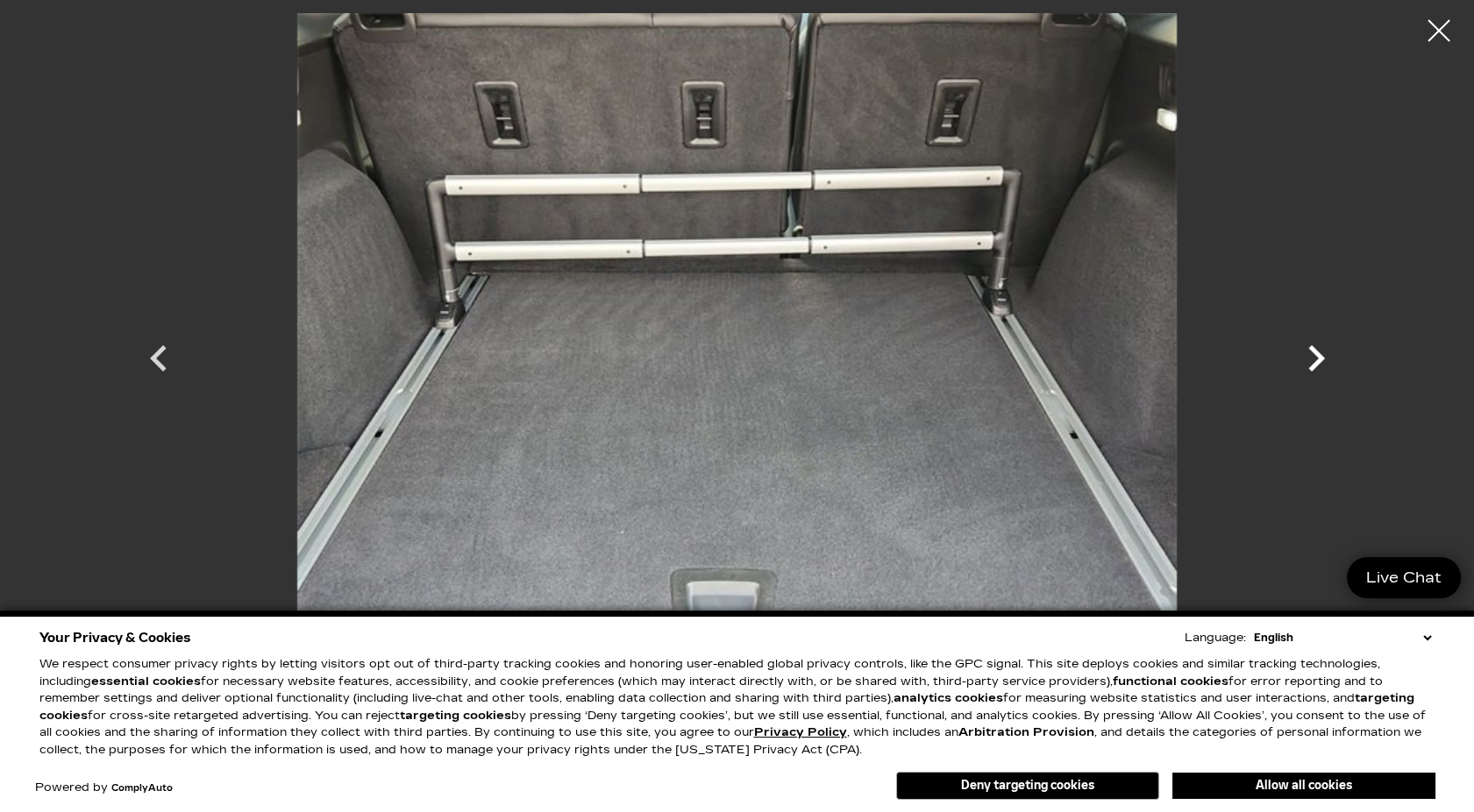
click at [1319, 347] on icon "Next" at bounding box center [1315, 357] width 52 height 52
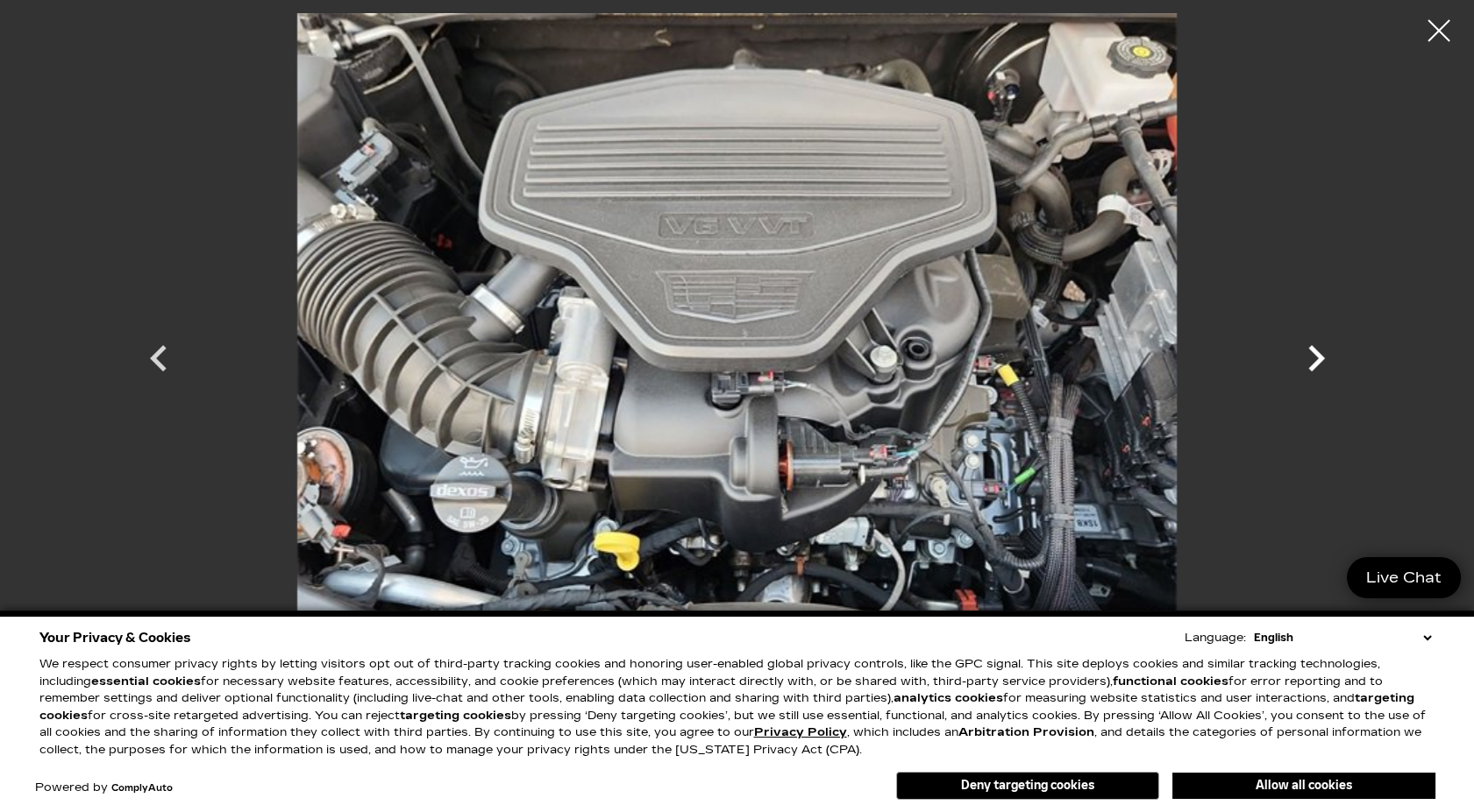
click at [1319, 347] on icon "Next" at bounding box center [1315, 357] width 52 height 52
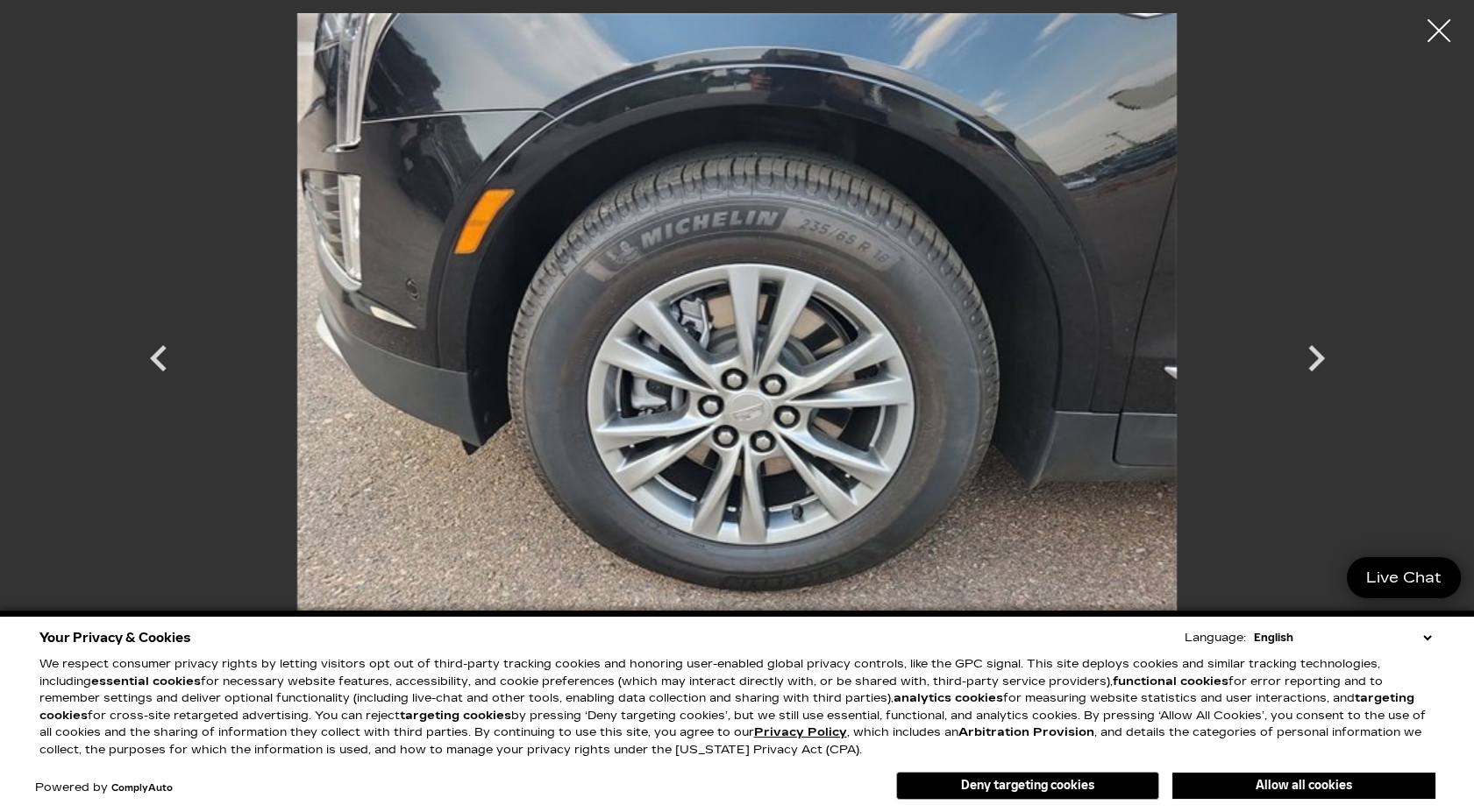
click at [1439, 25] on div at bounding box center [1439, 31] width 46 height 46
